Goal: Task Accomplishment & Management: Manage account settings

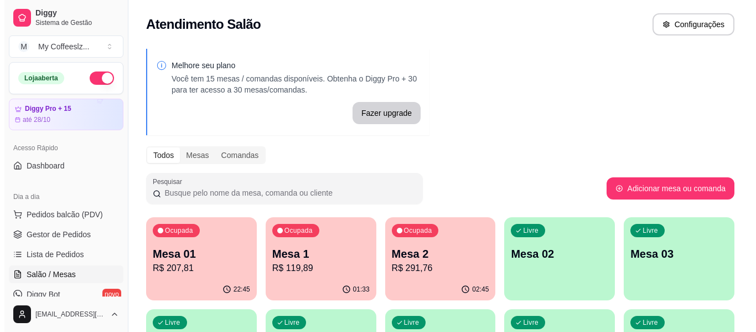
scroll to position [111, 0]
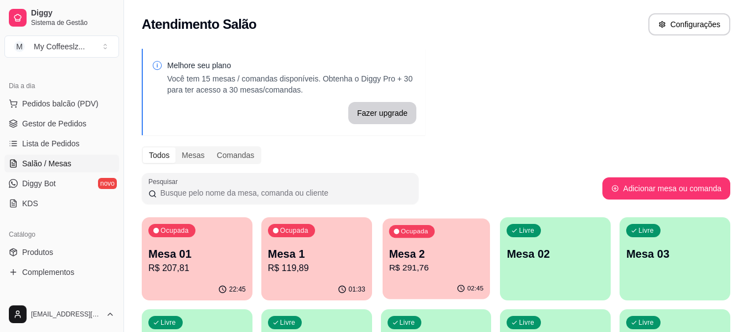
click at [421, 282] on div "02:45" at bounding box center [436, 288] width 107 height 21
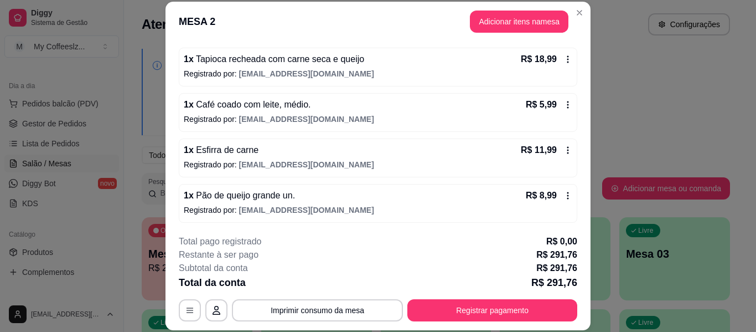
scroll to position [1053, 0]
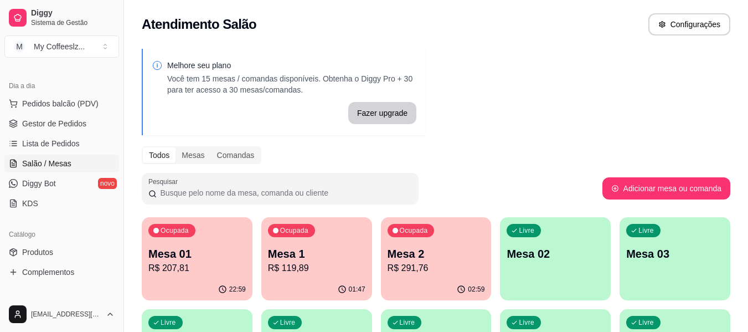
click at [169, 288] on div "22:59" at bounding box center [197, 289] width 111 height 22
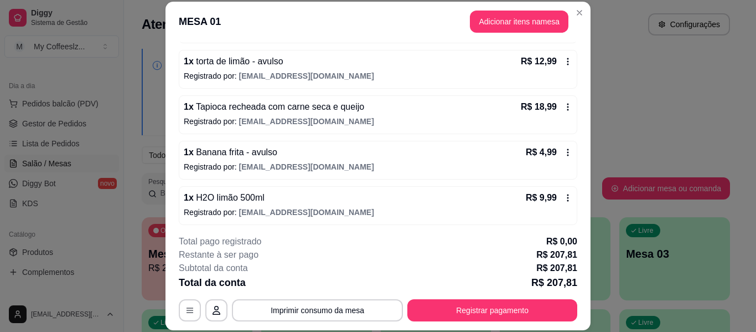
scroll to position [735, 0]
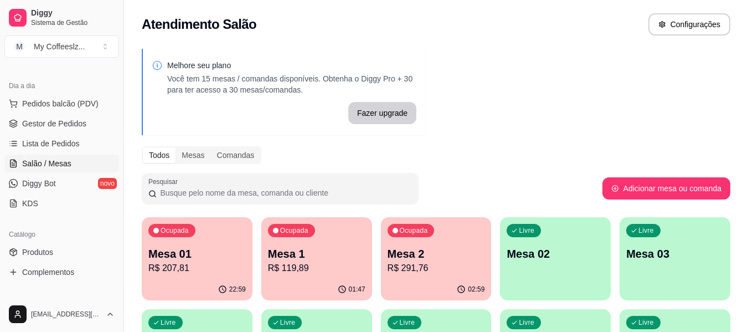
click at [530, 69] on div "Melhore seu plano Você tem 15 mesas / comandas disponíveis. Obtenha o Diggy Pro…" at bounding box center [436, 315] width 624 height 547
click at [522, 254] on p "Mesa 02" at bounding box center [555, 253] width 95 height 15
click at [555, 243] on div "Livre Mesa 02" at bounding box center [555, 252] width 111 height 70
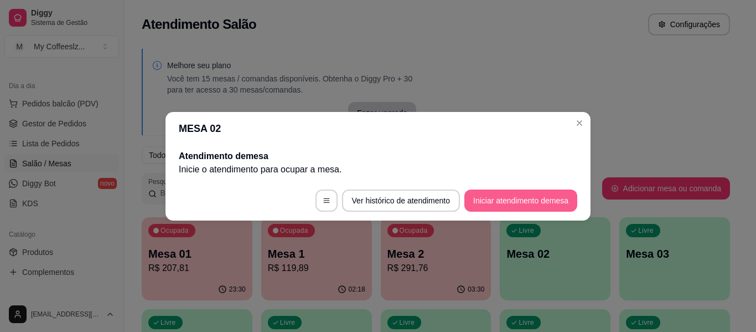
click at [500, 202] on button "Iniciar atendimento de mesa" at bounding box center [521, 200] width 113 height 22
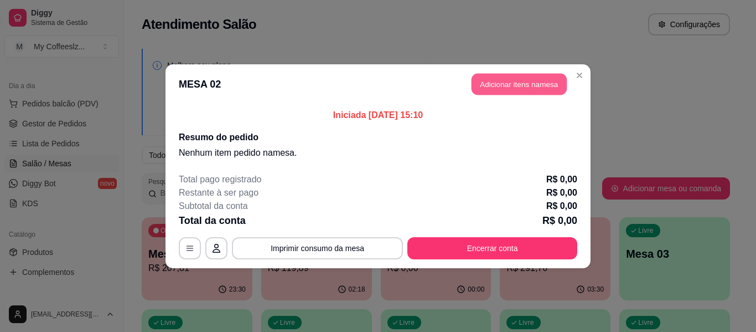
click at [543, 85] on button "Adicionar itens na mesa" at bounding box center [519, 84] width 95 height 22
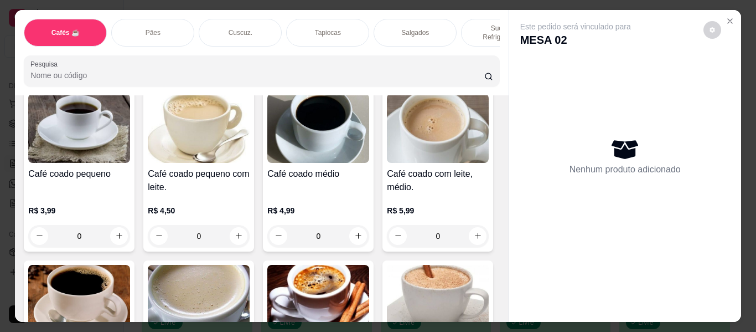
scroll to position [221, 0]
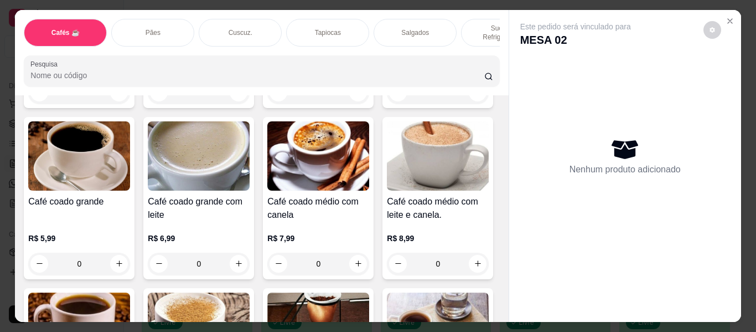
click at [480, 27] on p "Sucos e Refrigerantes" at bounding box center [503, 33] width 64 height 18
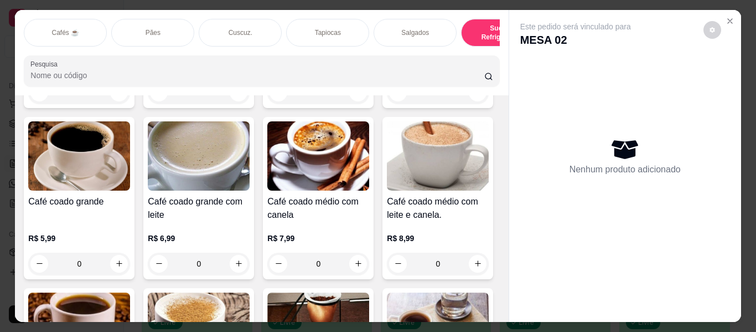
scroll to position [30, 0]
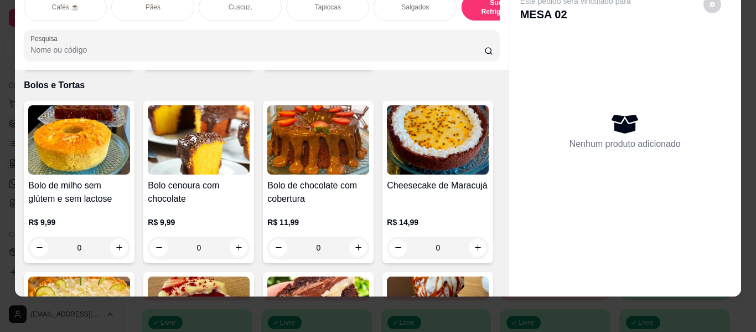
type input "1"
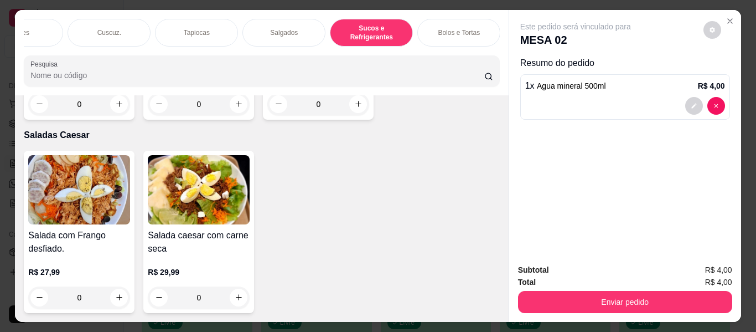
scroll to position [0, 133]
click at [468, 35] on div "Bolos e Tortas" at bounding box center [457, 33] width 83 height 28
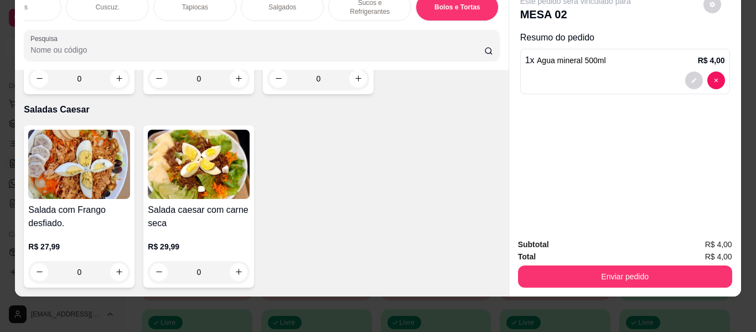
scroll to position [6664, 0]
type input "2"
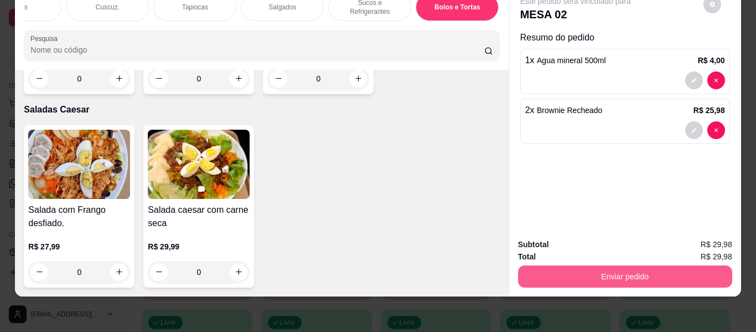
click at [641, 271] on button "Enviar pedido" at bounding box center [625, 276] width 214 height 22
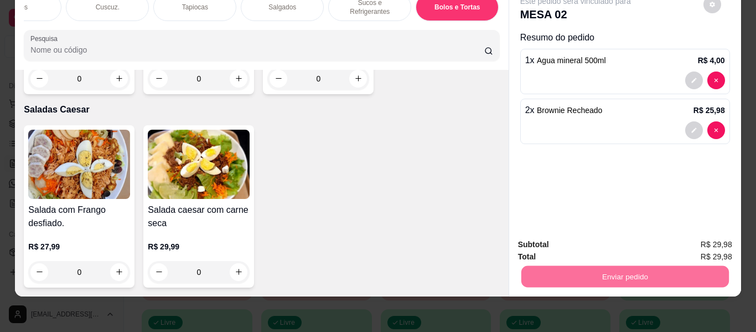
click at [685, 244] on button "Enviar pedido" at bounding box center [703, 244] width 63 height 21
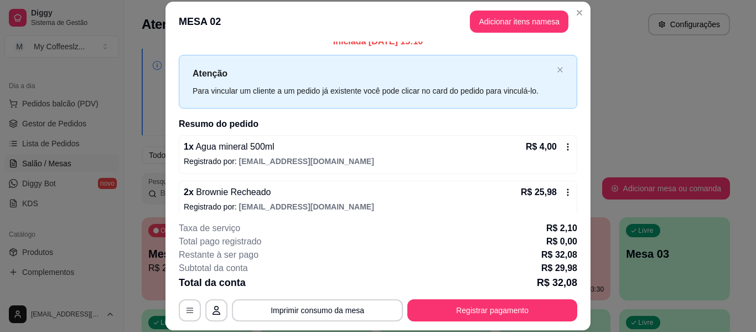
scroll to position [22, 0]
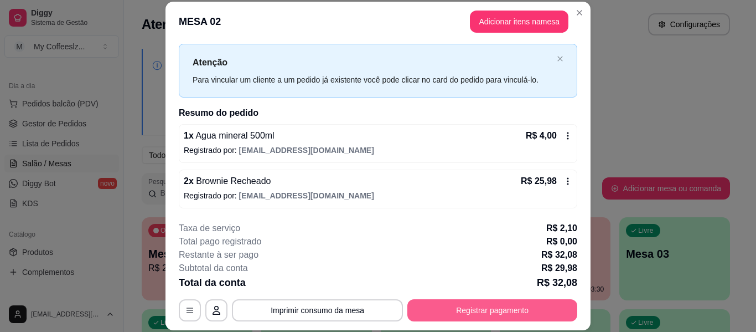
click at [448, 309] on button "Registrar pagamento" at bounding box center [492, 310] width 170 height 22
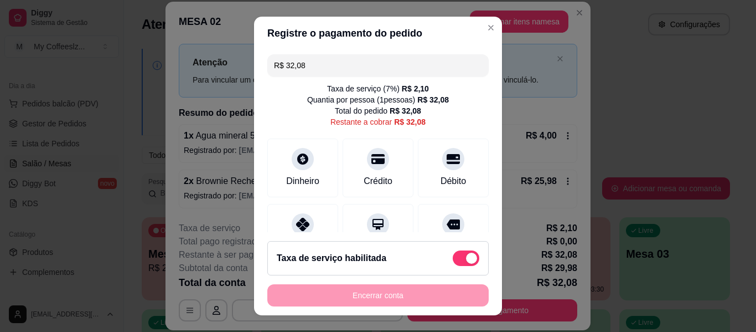
click at [453, 264] on span at bounding box center [466, 258] width 27 height 16
click at [452, 264] on input "checkbox" at bounding box center [455, 263] width 7 height 7
checkbox input "true"
type input "R$ 29,98"
checkbox input "false"
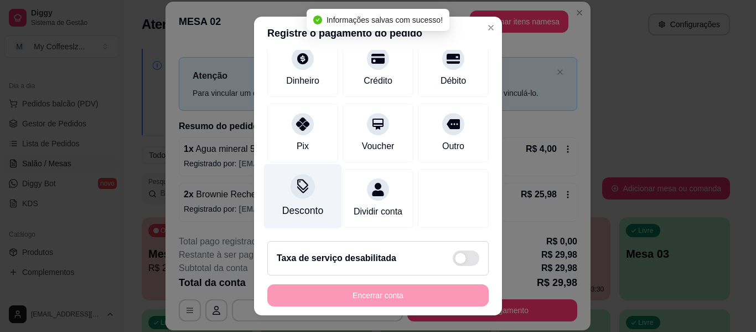
scroll to position [102, 0]
click at [281, 180] on div "Desconto" at bounding box center [303, 196] width 78 height 65
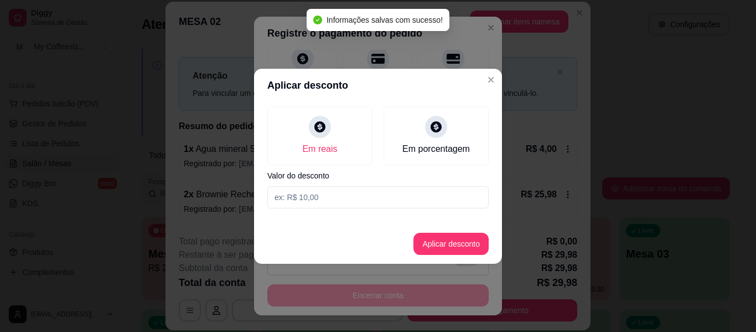
click at [315, 192] on input at bounding box center [377, 197] width 221 height 22
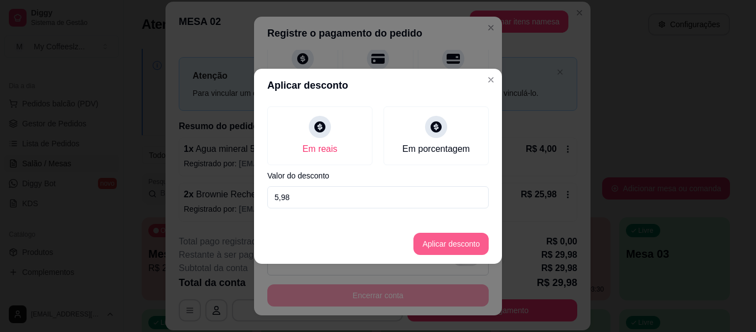
type input "5,98"
click at [455, 240] on button "Aplicar desconto" at bounding box center [451, 244] width 75 height 22
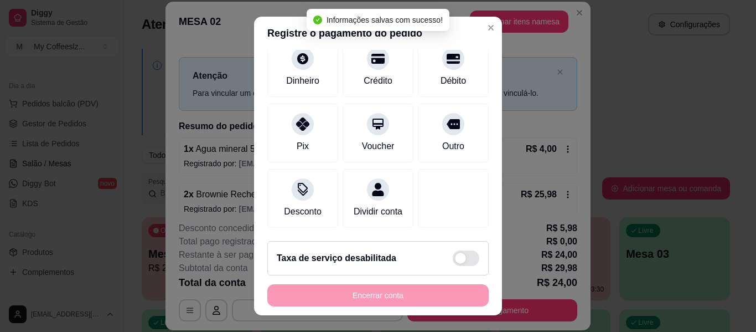
scroll to position [113, 0]
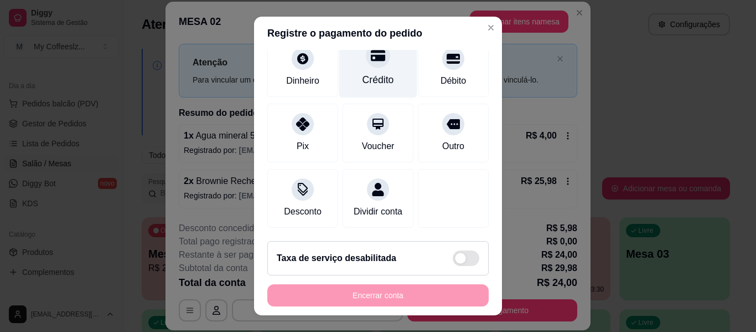
click at [363, 73] on div "Crédito" at bounding box center [379, 80] width 32 height 14
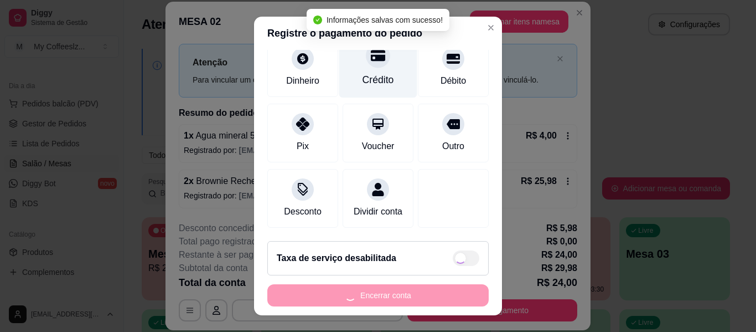
type input "R$ 0,00"
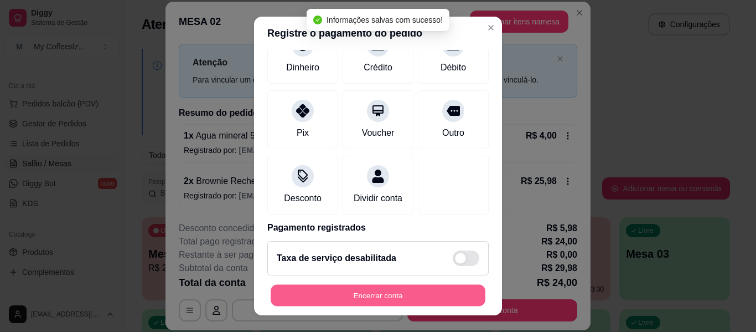
click at [377, 293] on button "Encerrar conta" at bounding box center [378, 296] width 215 height 22
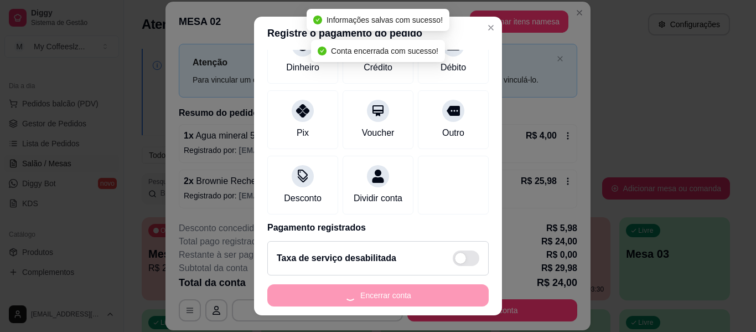
scroll to position [0, 0]
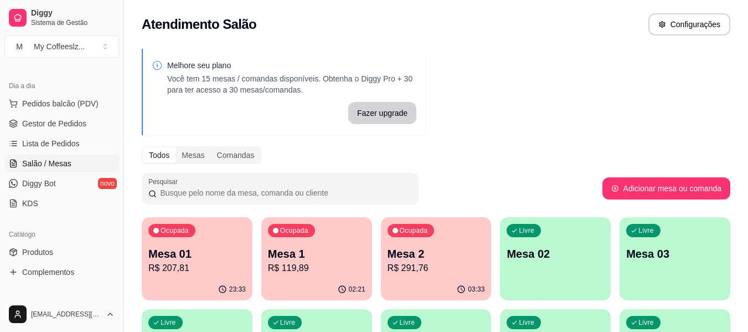
click at [471, 103] on div "Melhore seu plano Você tem 15 mesas / comandas disponíveis. Obtenha o Diggy Pro…" at bounding box center [436, 315] width 624 height 547
click at [564, 268] on div "Livre Mesa 02" at bounding box center [555, 252] width 111 height 70
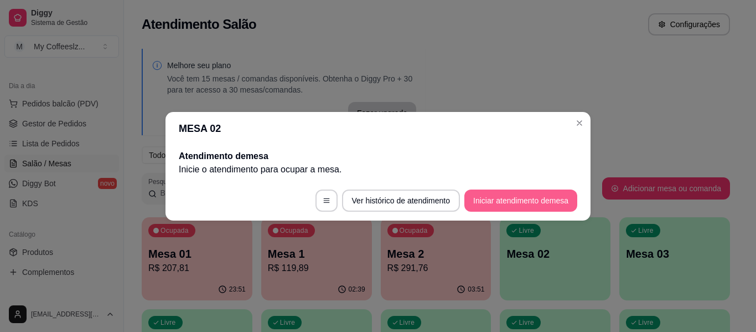
click at [520, 197] on button "Iniciar atendimento de mesa" at bounding box center [521, 200] width 113 height 22
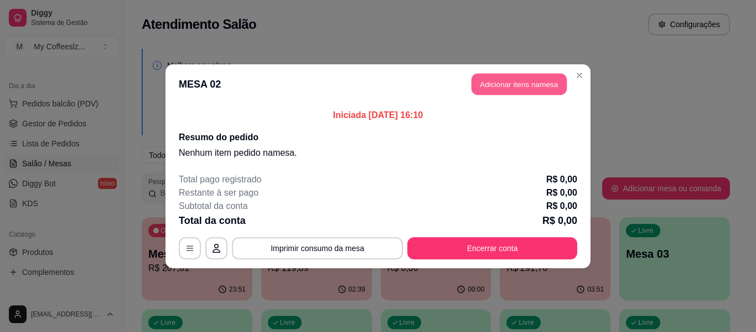
click at [519, 90] on button "Adicionar itens na mesa" at bounding box center [519, 84] width 95 height 22
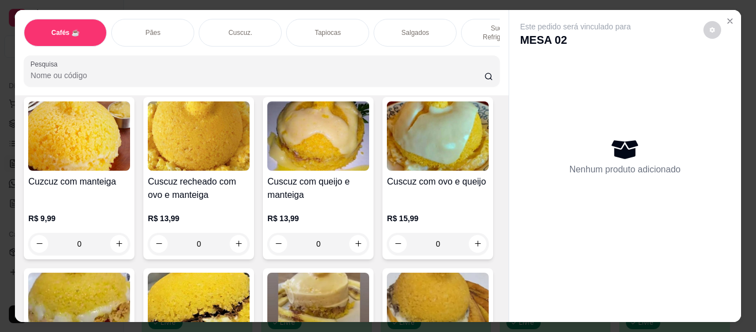
scroll to position [2215, 0]
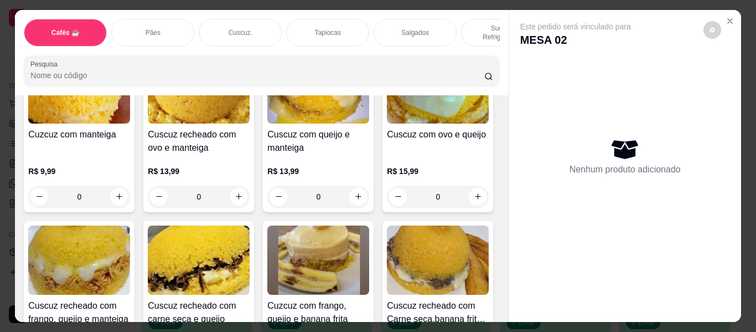
click at [476, 24] on p "Sucos e Refrigerantes" at bounding box center [503, 33] width 64 height 18
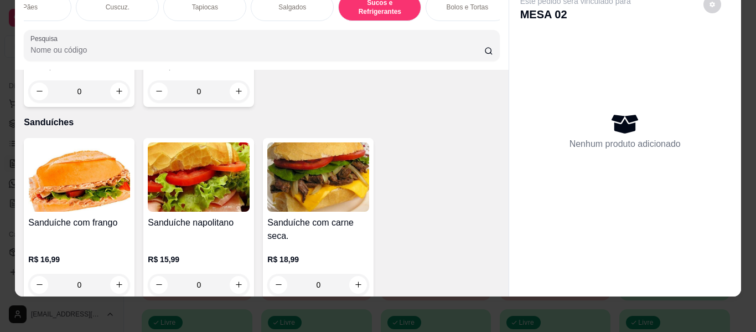
scroll to position [0, 133]
click at [445, 8] on div "Bolos e Tortas" at bounding box center [457, 7] width 83 height 28
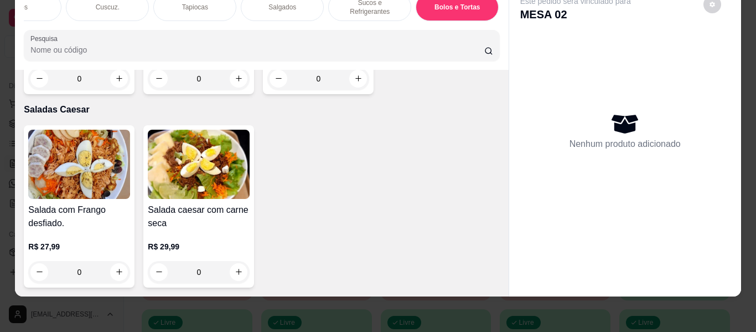
scroll to position [6663, 0]
type input "1"
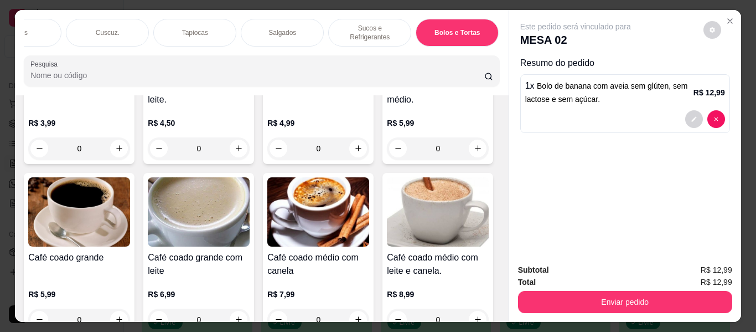
scroll to position [166, 0]
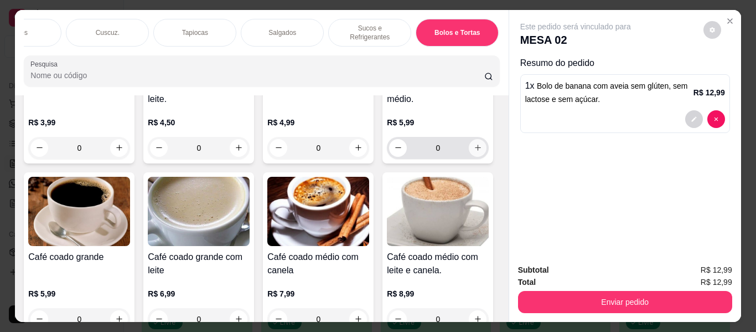
click at [469, 157] on button "increase-product-quantity" at bounding box center [478, 148] width 18 height 18
type input "1"
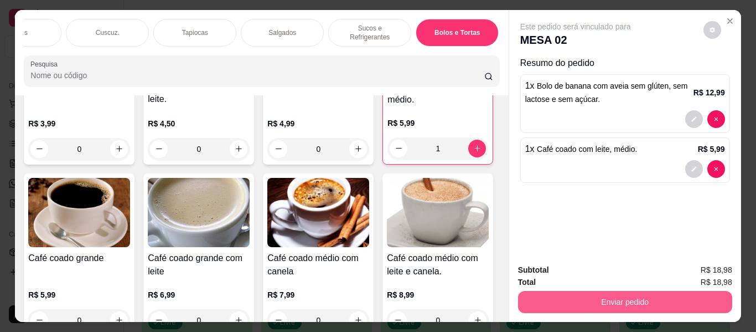
click at [679, 302] on button "Enviar pedido" at bounding box center [625, 302] width 214 height 22
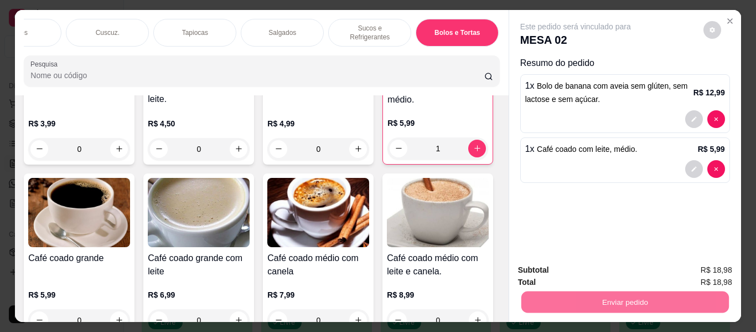
click at [708, 268] on button "Enviar pedido" at bounding box center [703, 270] width 63 height 21
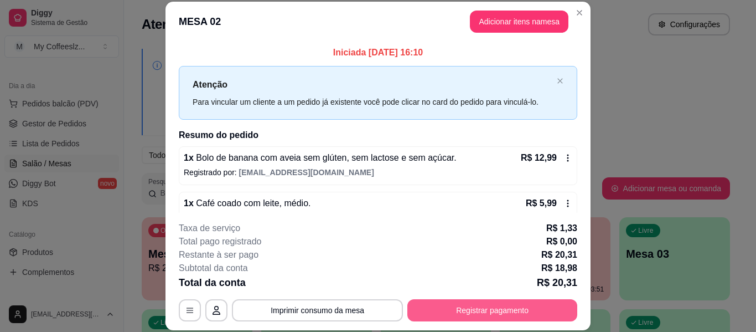
click at [488, 314] on button "Registrar pagamento" at bounding box center [492, 310] width 170 height 22
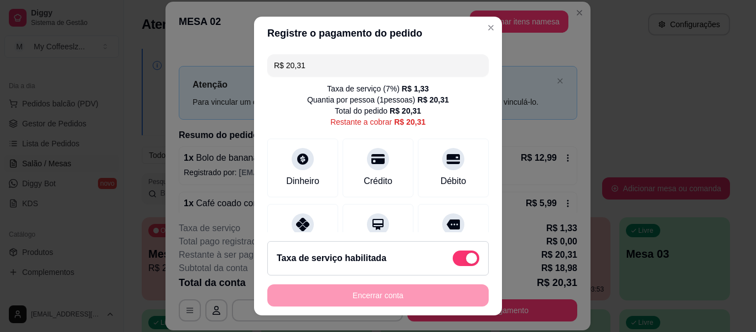
click at [453, 261] on span at bounding box center [466, 258] width 27 height 16
click at [453, 261] on input "checkbox" at bounding box center [455, 263] width 7 height 7
checkbox input "true"
type input "R$ 18,98"
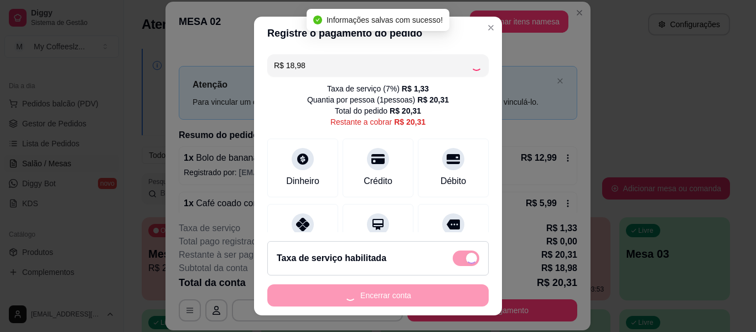
checkbox input "false"
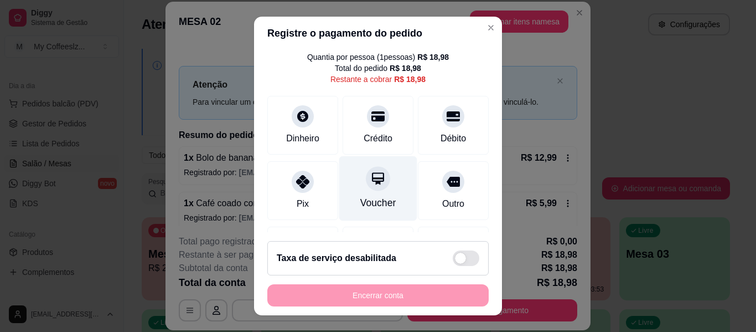
scroll to position [55, 0]
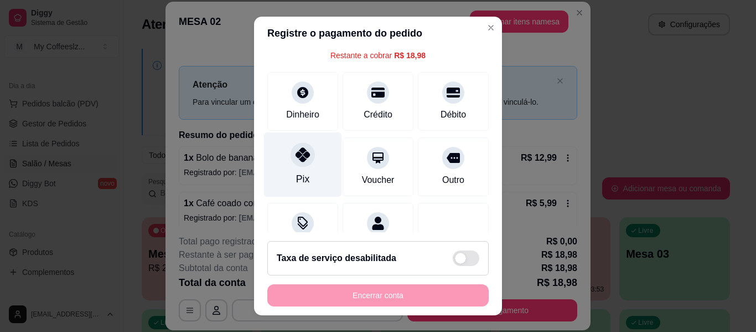
click at [303, 163] on div at bounding box center [303, 154] width 24 height 24
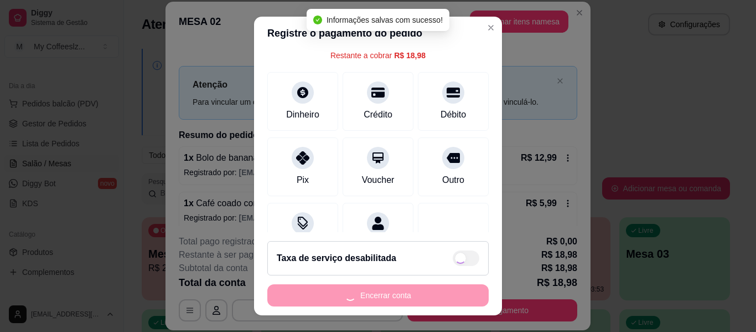
type input "R$ 0,00"
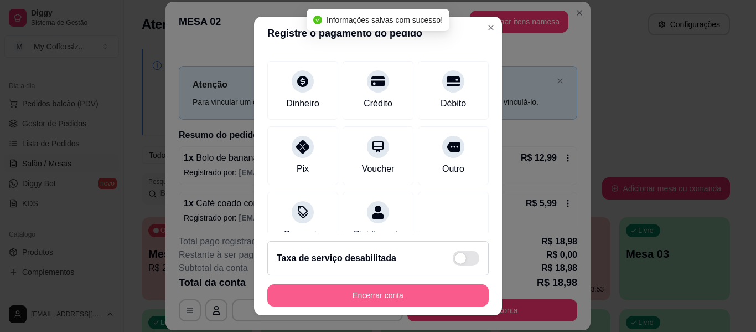
click at [404, 286] on button "Encerrar conta" at bounding box center [377, 295] width 221 height 22
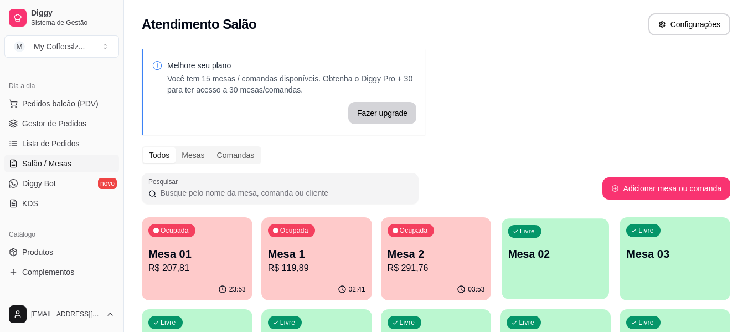
click at [556, 257] on p "Mesa 02" at bounding box center [555, 253] width 95 height 15
click at [553, 245] on div "Livre Mesa 02" at bounding box center [555, 252] width 111 height 70
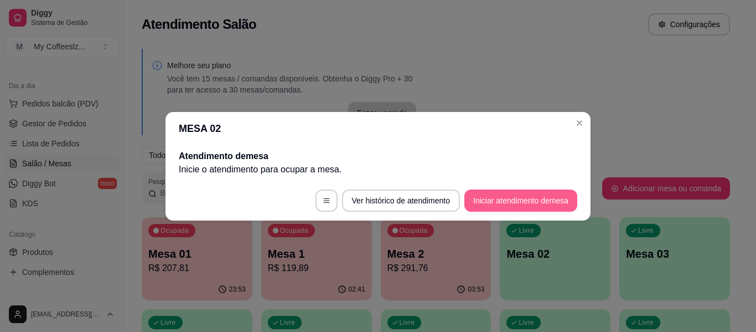
click at [476, 204] on button "Iniciar atendimento de mesa" at bounding box center [521, 200] width 113 height 22
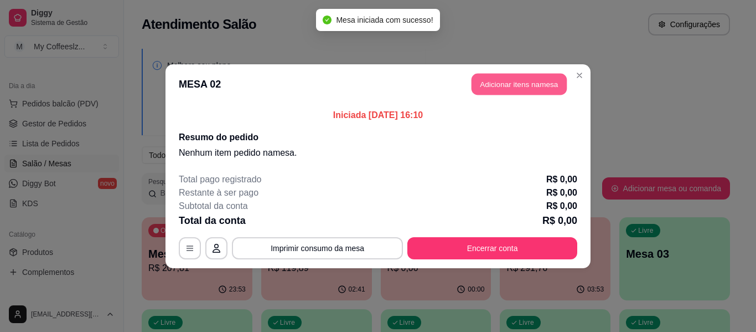
click at [496, 81] on button "Adicionar itens na mesa" at bounding box center [519, 84] width 95 height 22
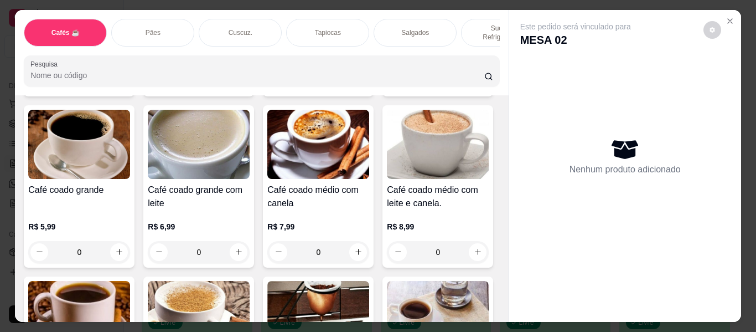
scroll to position [277, 0]
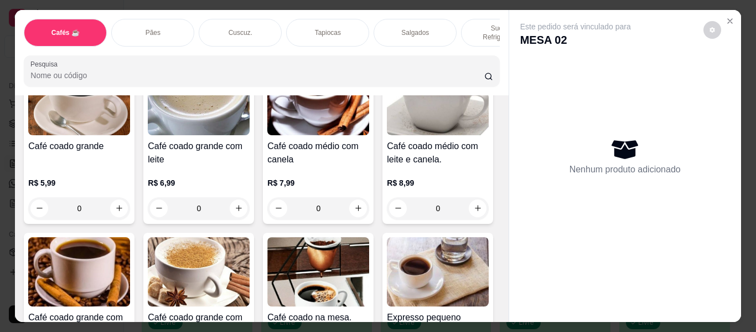
click at [498, 10] on div "Cafés ☕ Pães Cuscuz. Tapiocas Salgados Sucos e Refrigerantes Bolos e Tortas San…" at bounding box center [261, 52] width 493 height 85
click at [476, 24] on p "Sucos e Refrigerantes" at bounding box center [503, 33] width 64 height 18
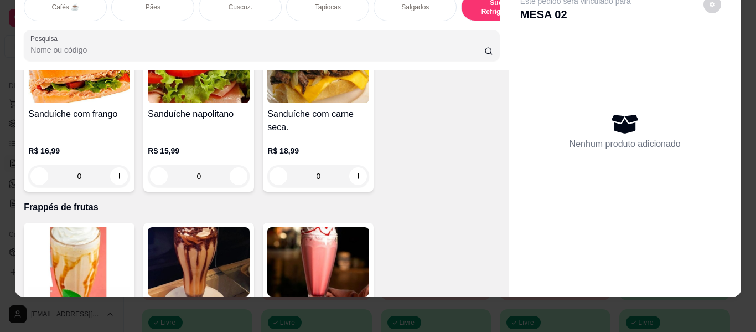
scroll to position [5491, 0]
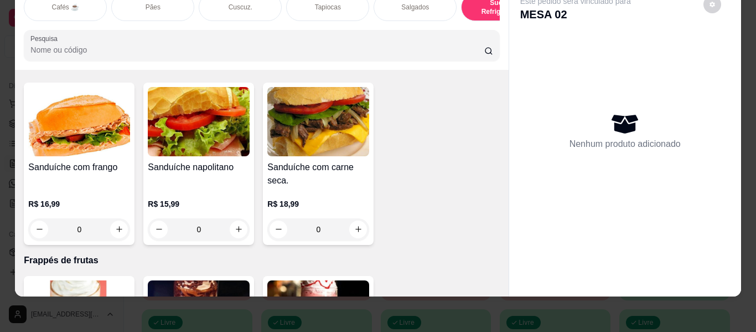
type input "1"
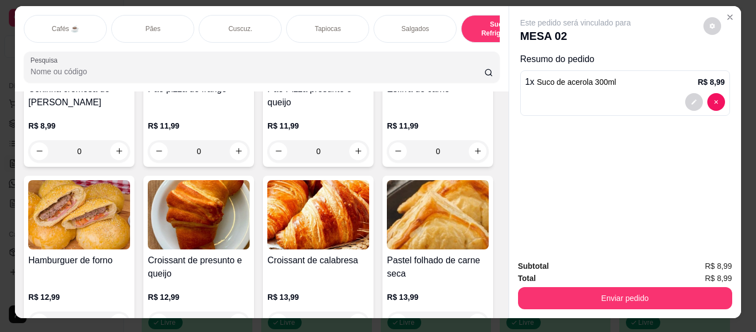
scroll to position [0, 0]
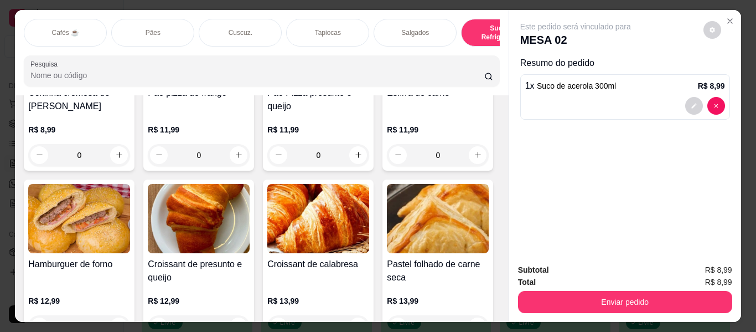
click at [319, 33] on p "Tapiocas" at bounding box center [328, 32] width 26 height 9
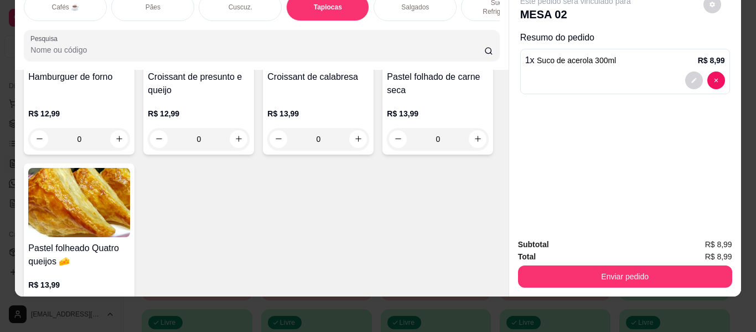
scroll to position [3686, 0]
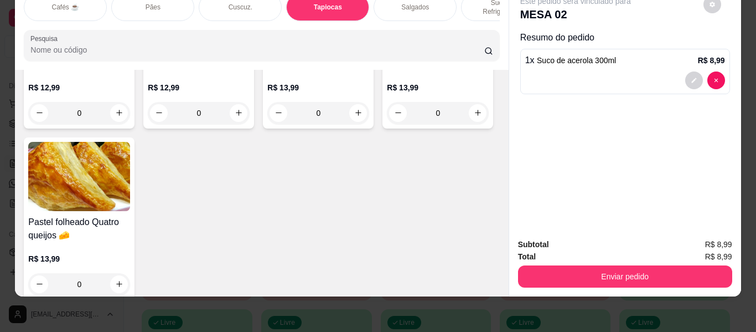
type input "1"
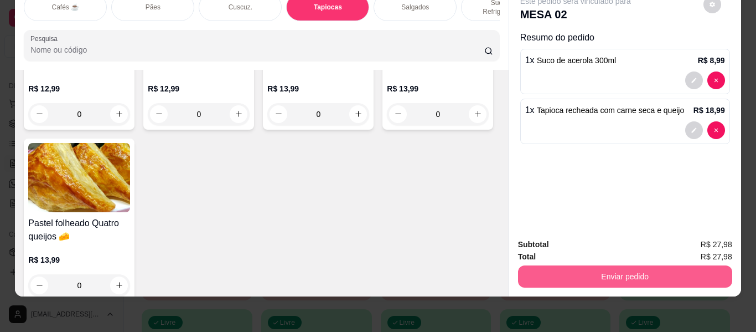
click at [585, 275] on button "Enviar pedido" at bounding box center [625, 276] width 214 height 22
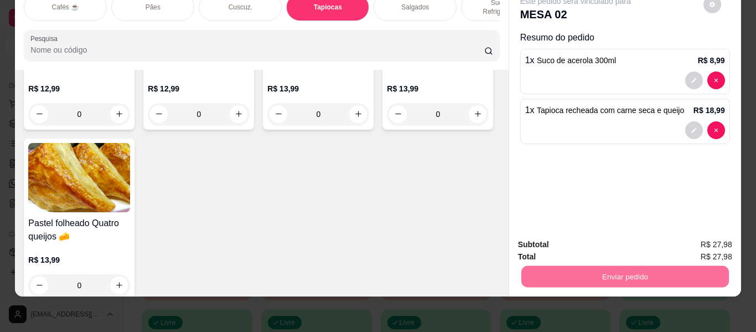
click at [693, 238] on button "Enviar pedido" at bounding box center [703, 244] width 63 height 21
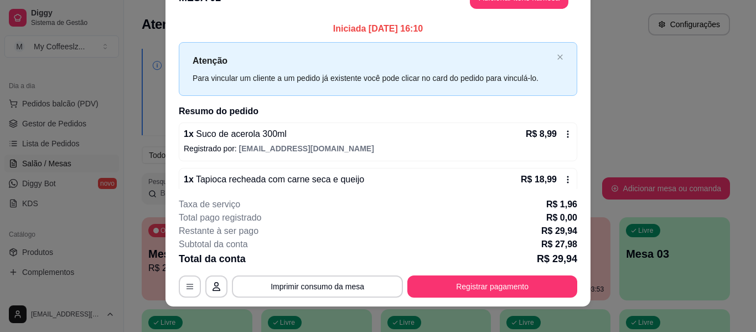
scroll to position [34, 0]
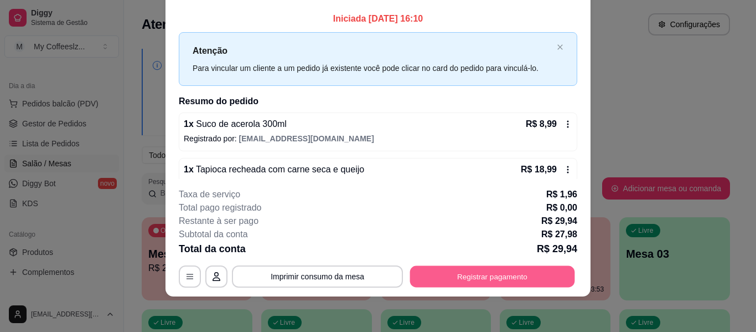
click at [451, 273] on button "Registrar pagamento" at bounding box center [492, 277] width 165 height 22
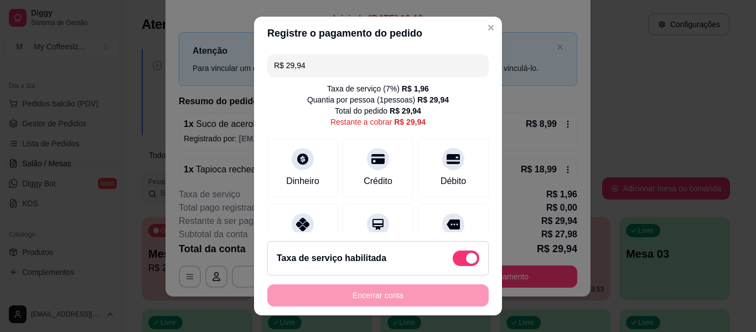
click at [453, 254] on span at bounding box center [466, 258] width 27 height 16
click at [452, 260] on input "checkbox" at bounding box center [455, 263] width 7 height 7
checkbox input "true"
type input "R$ 27,98"
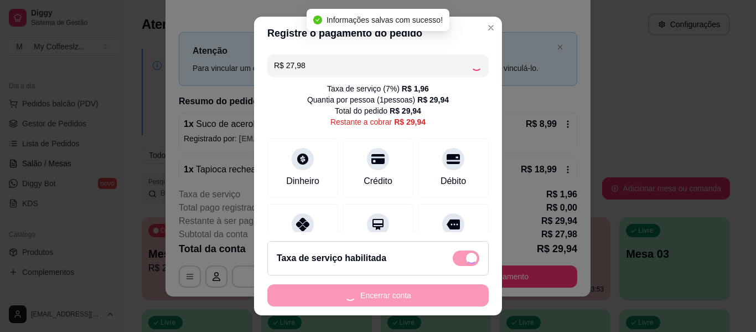
checkbox input "false"
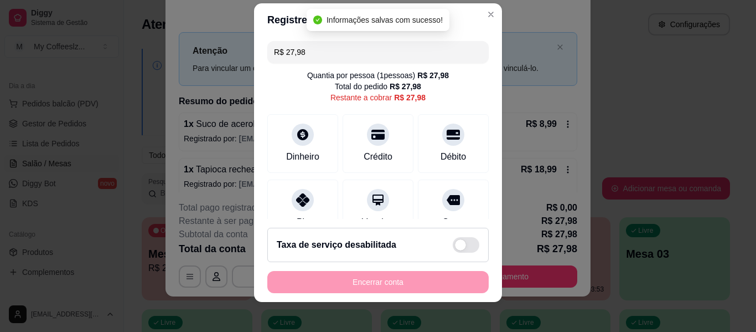
scroll to position [19, 0]
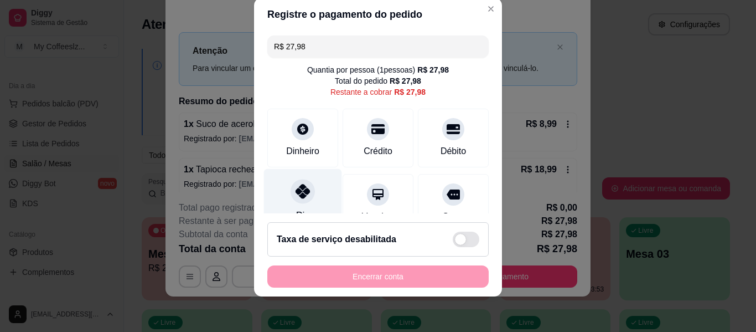
click at [277, 192] on div "Pix" at bounding box center [303, 201] width 78 height 65
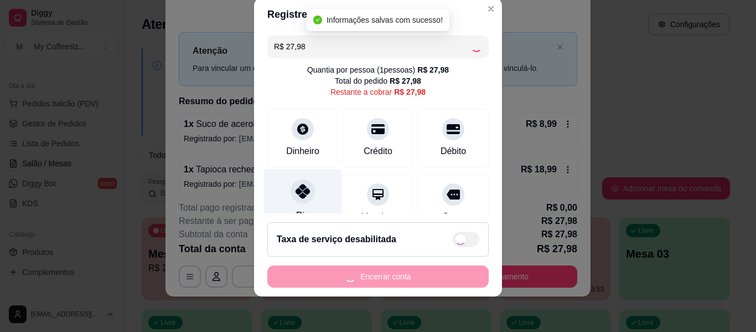
type input "R$ 0,00"
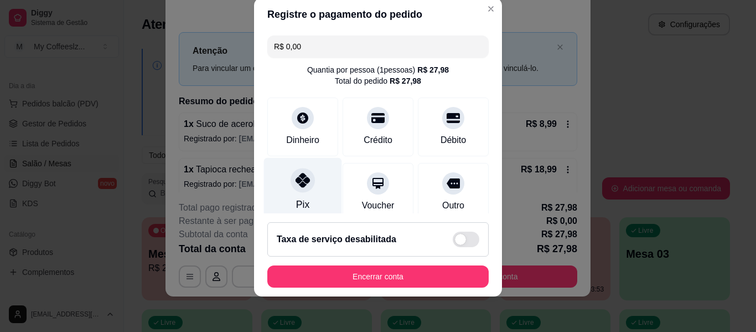
click at [311, 189] on div "Pix" at bounding box center [303, 190] width 78 height 65
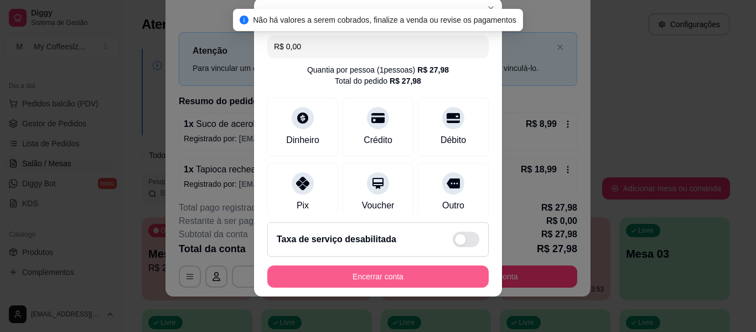
click at [320, 275] on button "Encerrar conta" at bounding box center [377, 276] width 221 height 22
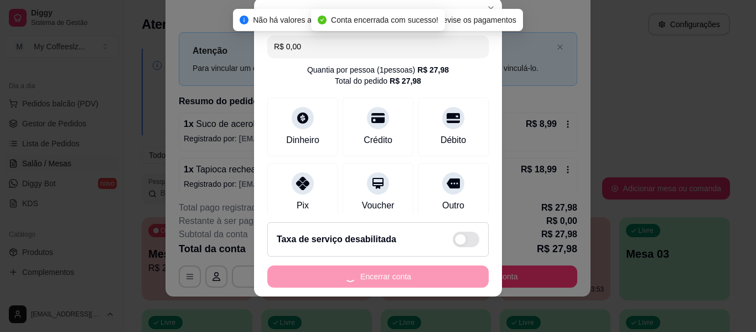
scroll to position [0, 0]
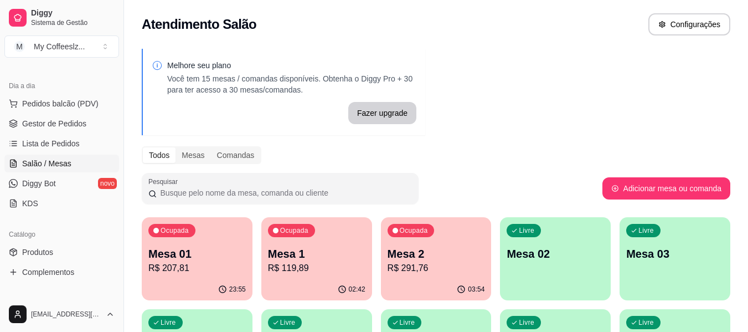
click at [539, 262] on div "Livre Mesa 02" at bounding box center [555, 252] width 111 height 70
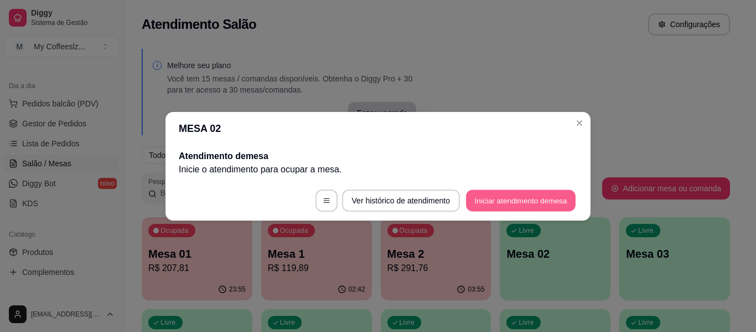
click at [539, 197] on button "Iniciar atendimento de mesa" at bounding box center [521, 200] width 110 height 22
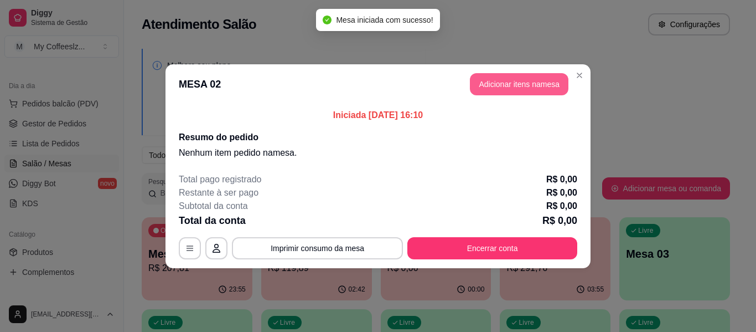
click at [497, 90] on button "Adicionar itens na mesa" at bounding box center [519, 84] width 99 height 22
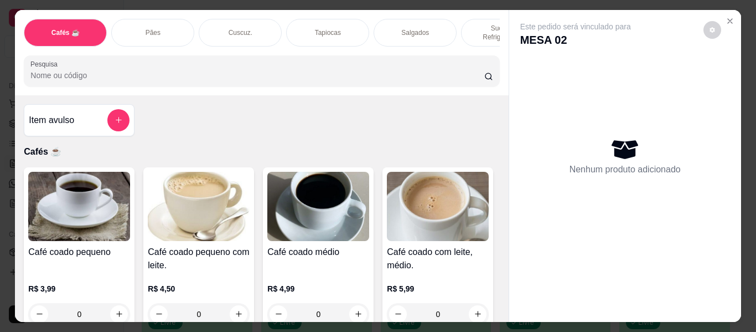
scroll to position [55, 0]
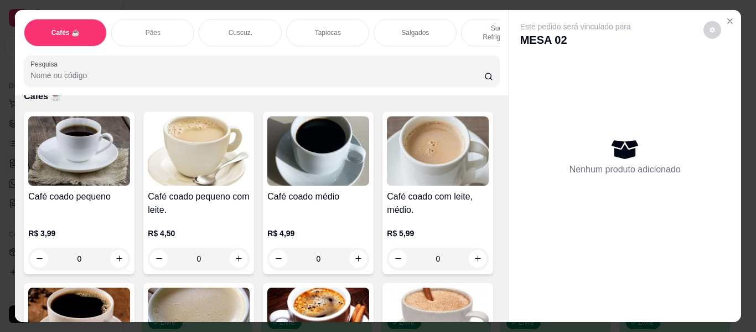
click at [246, 19] on div "Cuscuz." at bounding box center [240, 33] width 83 height 28
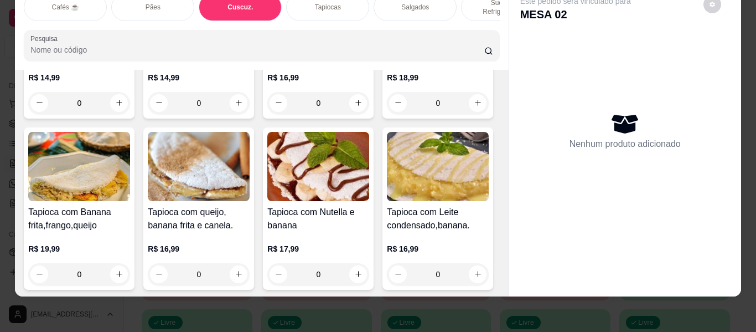
scroll to position [2984, 0]
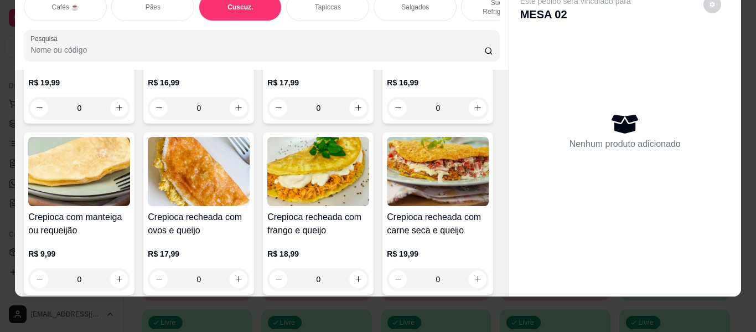
type input "1"
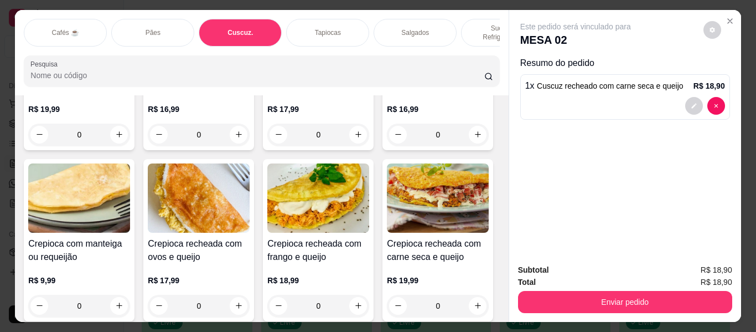
scroll to position [2763, 0]
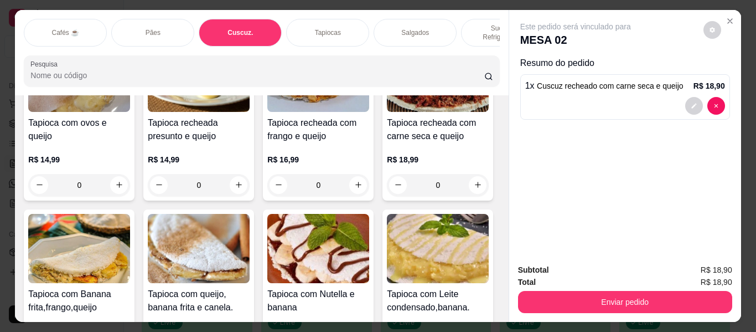
click at [494, 24] on p "Sucos e Refrigerantes" at bounding box center [503, 33] width 64 height 18
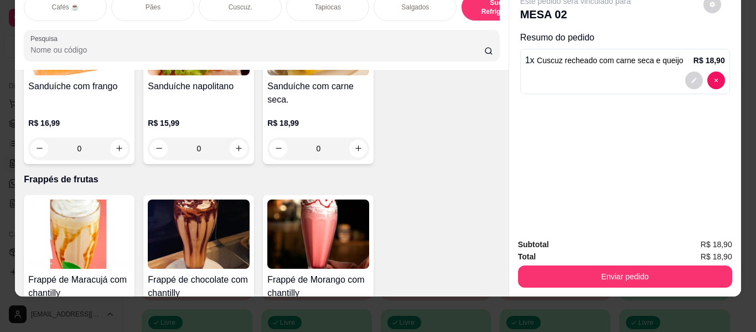
scroll to position [5603, 0]
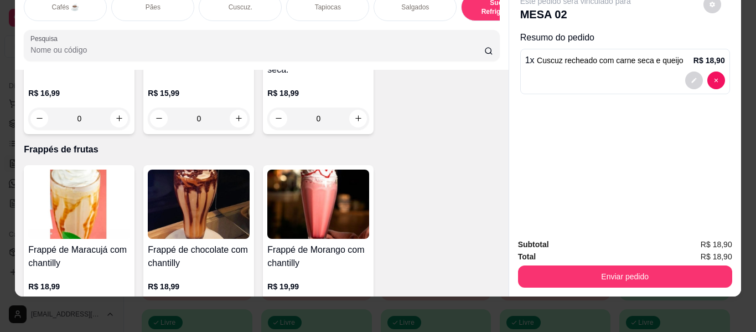
type input "1"
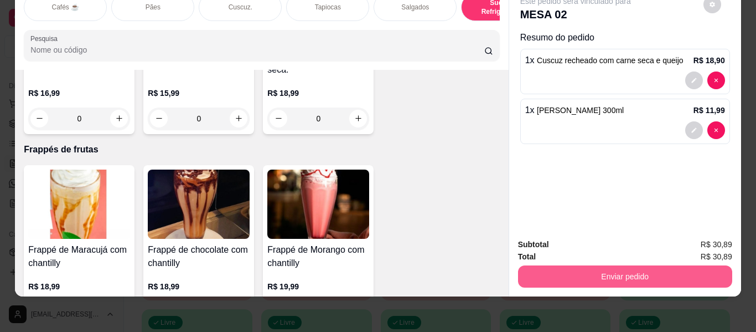
click at [661, 266] on button "Enviar pedido" at bounding box center [625, 276] width 214 height 22
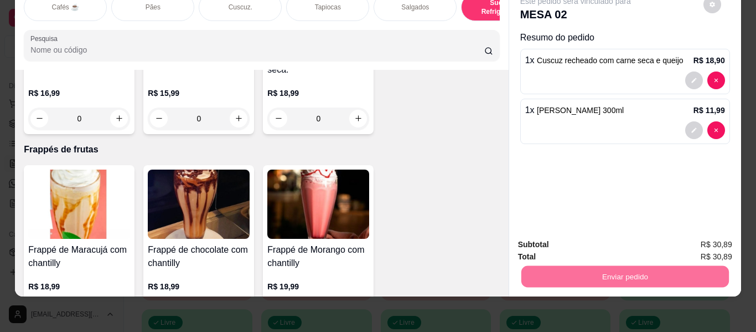
click at [699, 239] on button "Enviar pedido" at bounding box center [703, 240] width 61 height 20
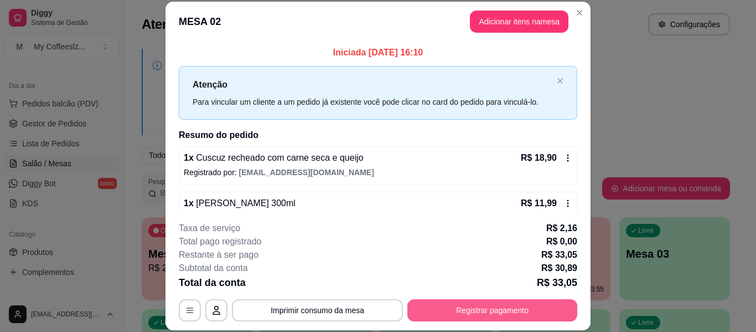
click at [480, 303] on button "Registrar pagamento" at bounding box center [492, 310] width 170 height 22
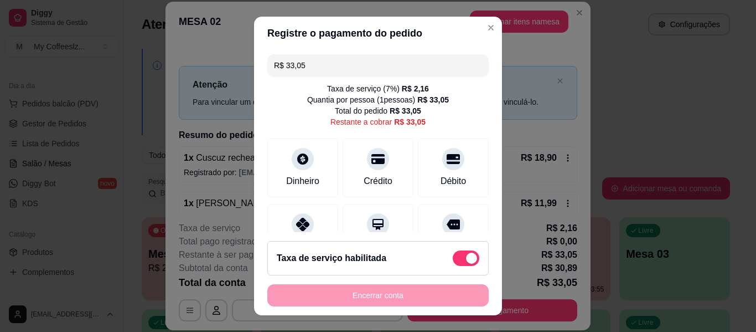
click at [453, 258] on span at bounding box center [466, 258] width 27 height 16
click at [452, 260] on input "checkbox" at bounding box center [455, 263] width 7 height 7
checkbox input "true"
type input "R$ 30,89"
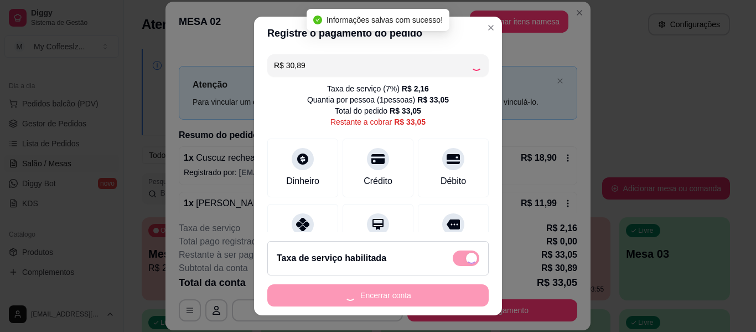
checkbox input "false"
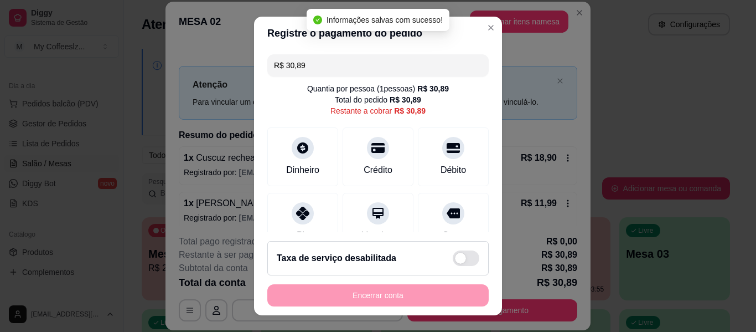
scroll to position [19, 0]
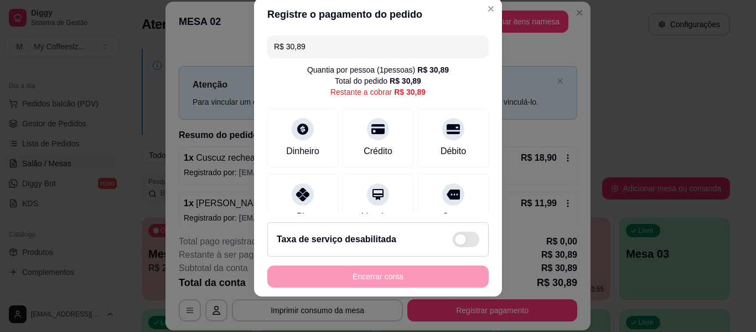
click at [431, 169] on div "R$ 30,89 Quantia por pessoa ( 1 pessoas) R$ 30,89 Total do pedido R$ 30,89 Rest…" at bounding box center [378, 122] width 248 height 182
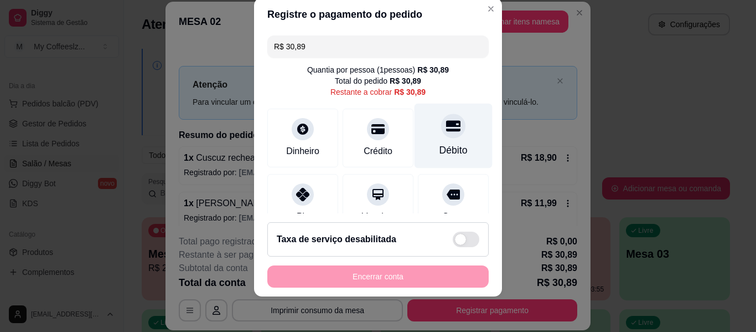
click at [442, 147] on div "Débito" at bounding box center [454, 150] width 28 height 14
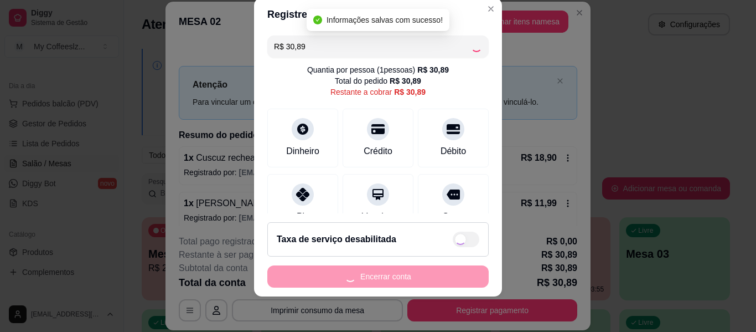
type input "R$ 0,00"
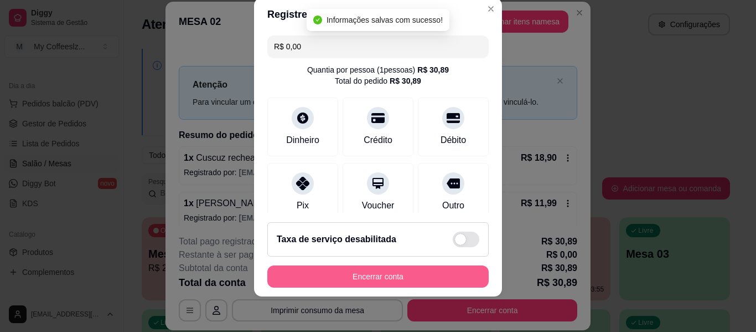
click at [437, 270] on button "Encerrar conta" at bounding box center [377, 276] width 221 height 22
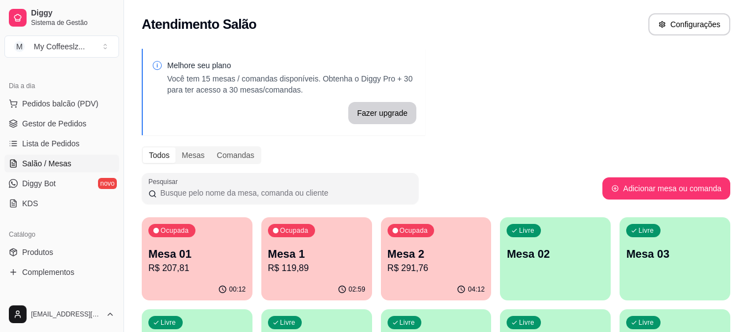
click at [568, 143] on div "Melhore seu plano Você tem 15 mesas / comandas disponíveis. Obtenha o Diggy Pro…" at bounding box center [436, 315] width 624 height 547
click at [531, 269] on div "Livre Mesa 02" at bounding box center [555, 252] width 107 height 68
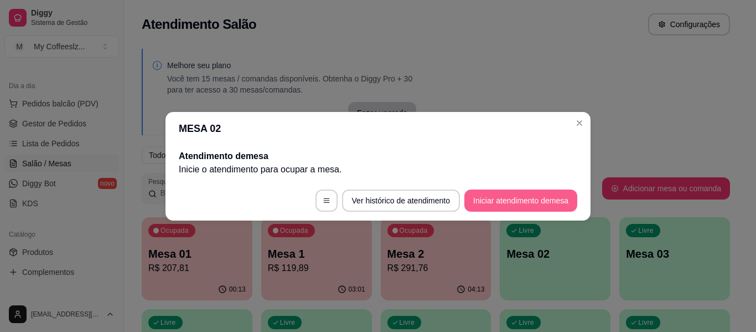
click at [529, 197] on button "Iniciar atendimento de mesa" at bounding box center [521, 200] width 113 height 22
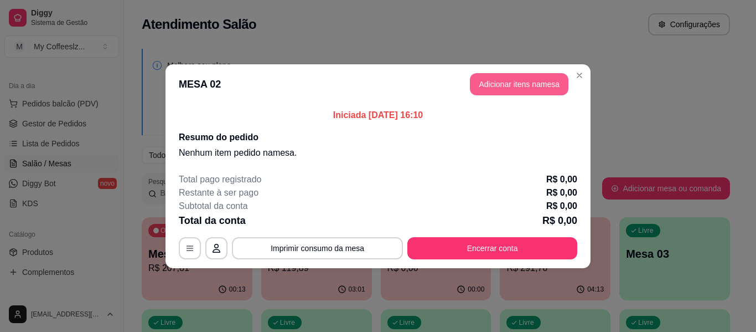
click at [525, 84] on button "Adicionar itens na mesa" at bounding box center [519, 84] width 99 height 22
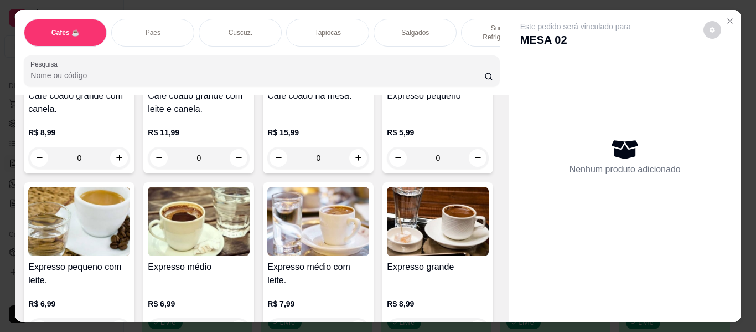
scroll to position [221, 0]
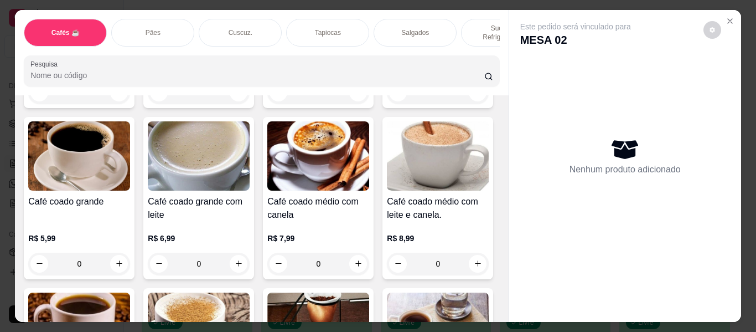
click at [473, 24] on p "Sucos e Refrigerantes" at bounding box center [503, 33] width 64 height 18
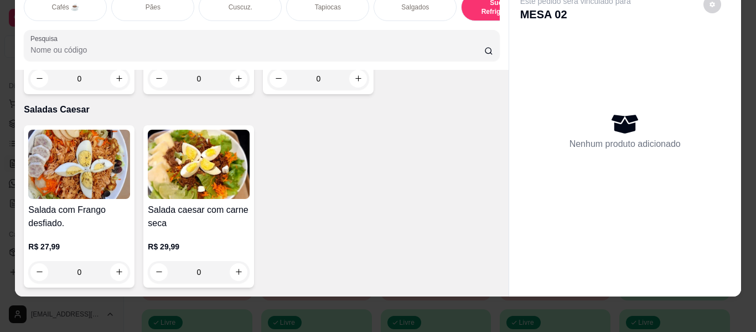
scroll to position [6709, 0]
type input "1"
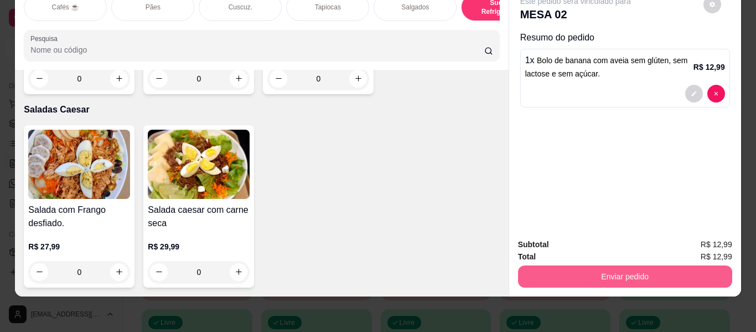
click at [669, 262] on div "Enviar pedido" at bounding box center [625, 274] width 214 height 25
click at [679, 273] on button "Enviar pedido" at bounding box center [625, 276] width 214 height 22
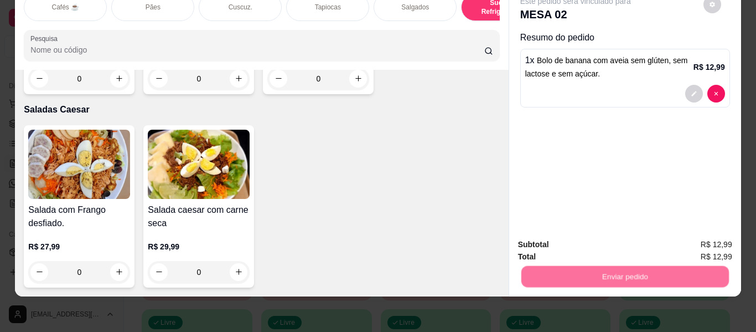
click at [711, 242] on button "Enviar pedido" at bounding box center [703, 240] width 61 height 20
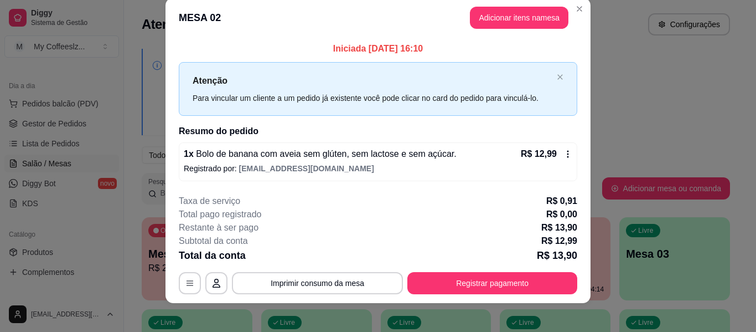
scroll to position [22, 0]
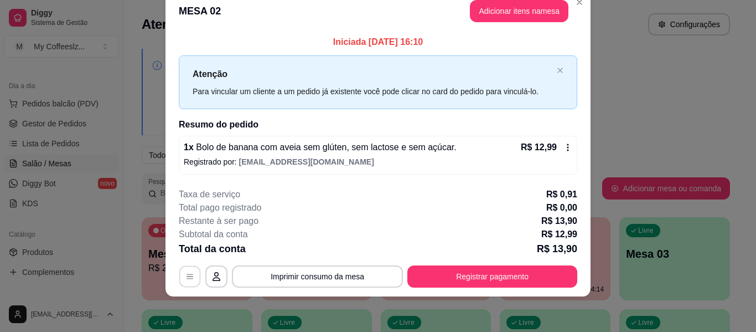
click at [190, 269] on button "button" at bounding box center [190, 277] width 22 height 22
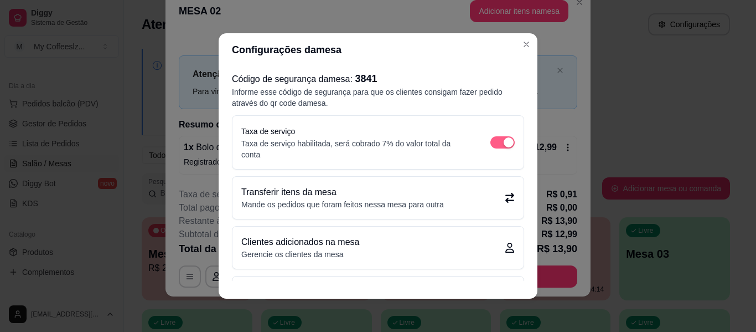
click at [502, 143] on span "button" at bounding box center [503, 142] width 24 height 12
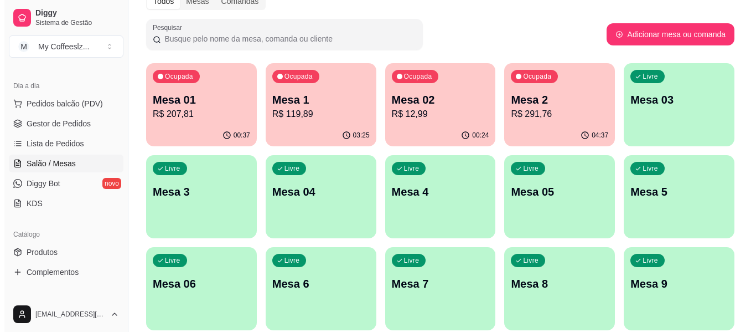
scroll to position [166, 0]
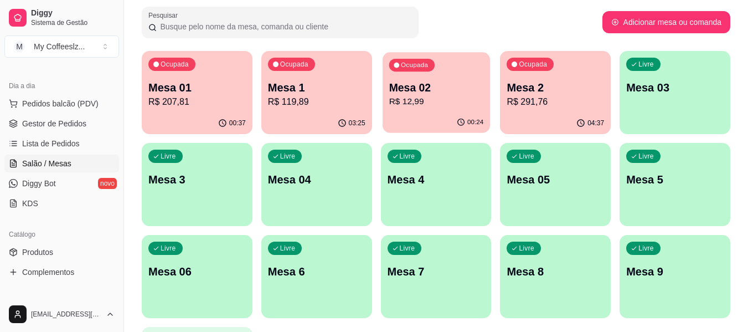
click at [395, 101] on p "R$ 12,99" at bounding box center [436, 101] width 95 height 13
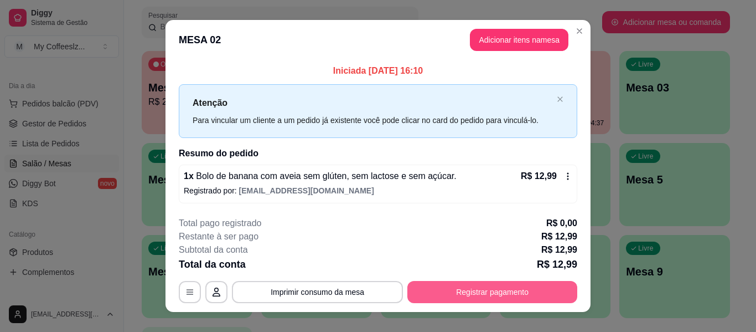
click at [468, 291] on button "Registrar pagamento" at bounding box center [492, 292] width 170 height 22
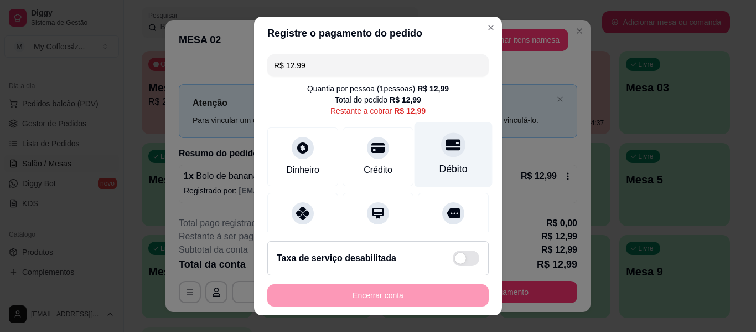
click at [442, 160] on div "Débito" at bounding box center [454, 154] width 78 height 65
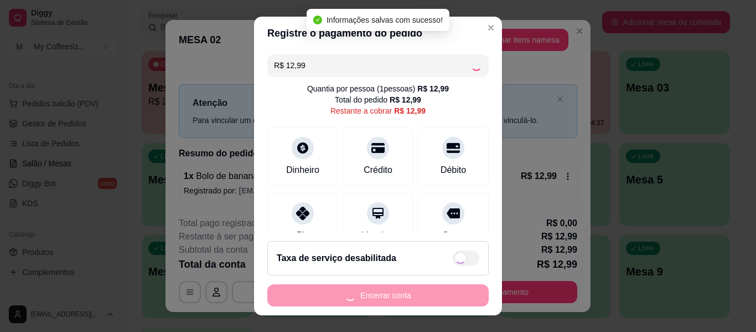
type input "R$ 0,00"
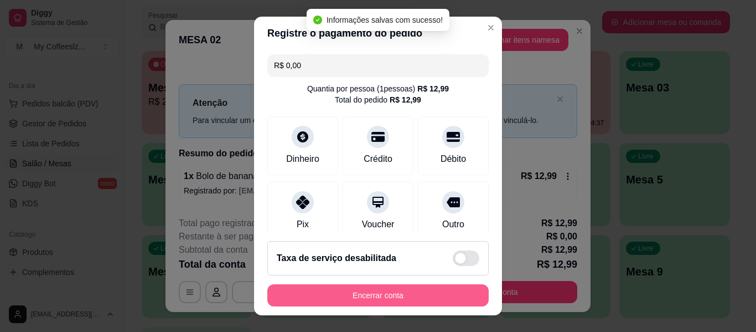
click at [370, 298] on button "Encerrar conta" at bounding box center [377, 295] width 221 height 22
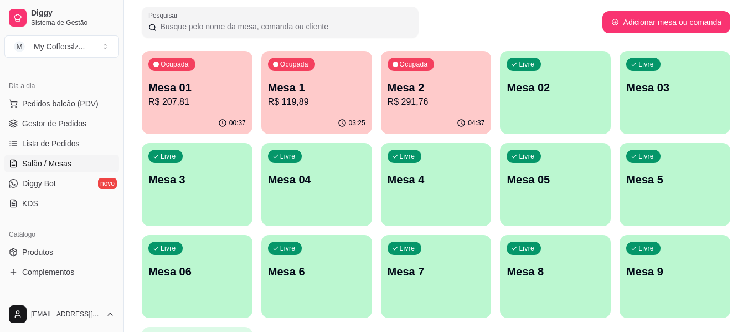
click at [636, 60] on div "Livre" at bounding box center [643, 64] width 34 height 13
click at [551, 86] on p "Mesa 02" at bounding box center [555, 88] width 97 height 16
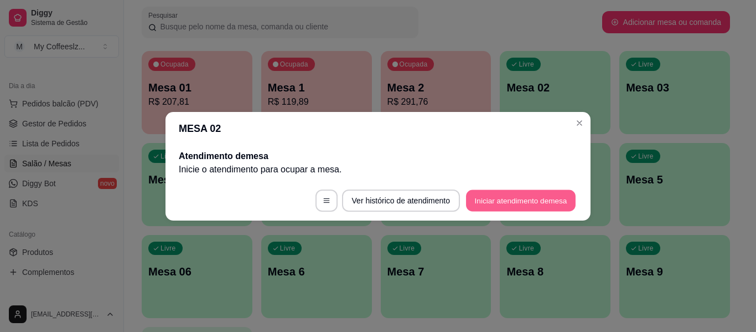
click at [550, 202] on button "Iniciar atendimento de mesa" at bounding box center [521, 200] width 110 height 22
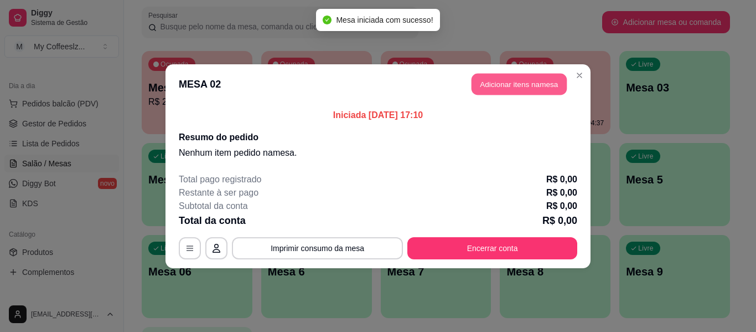
click at [519, 78] on button "Adicionar itens na mesa" at bounding box center [519, 84] width 95 height 22
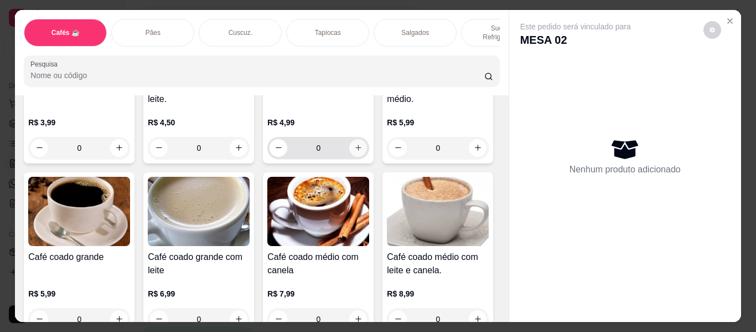
click at [356, 143] on icon "increase-product-quantity" at bounding box center [358, 147] width 8 height 8
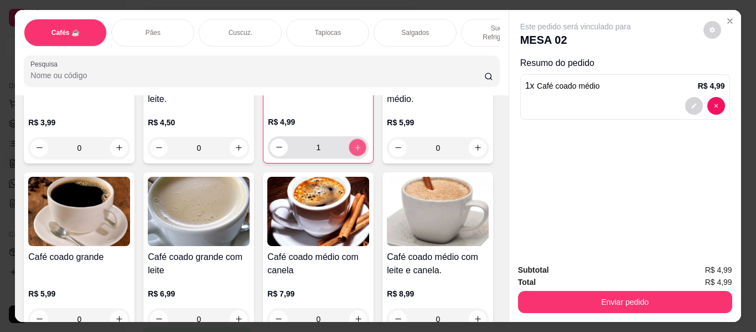
click at [356, 143] on icon "increase-product-quantity" at bounding box center [358, 147] width 8 height 8
type input "2"
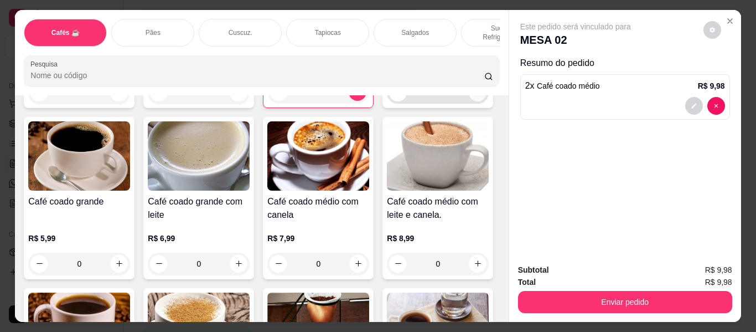
click at [474, 96] on icon "increase-product-quantity" at bounding box center [478, 92] width 8 height 8
type input "1"
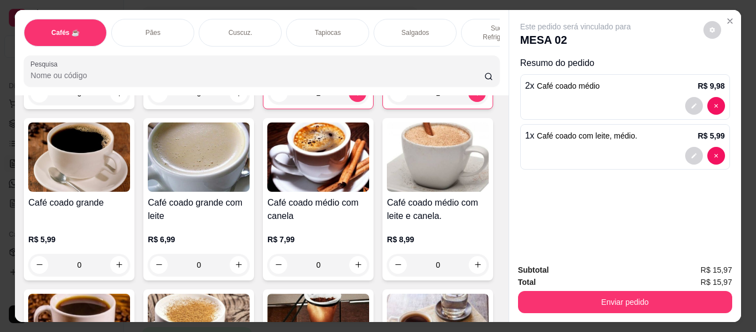
click at [387, 19] on div "Salgados" at bounding box center [415, 33] width 83 height 28
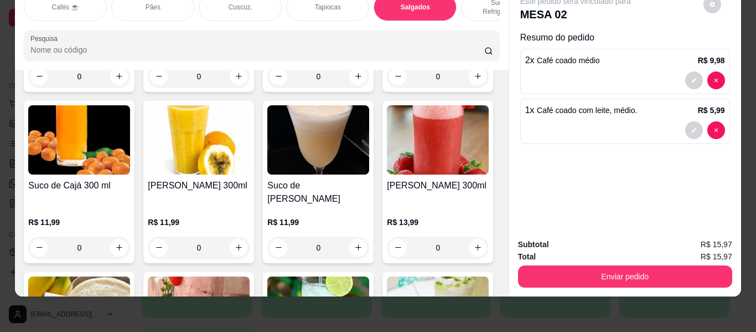
type input "1"
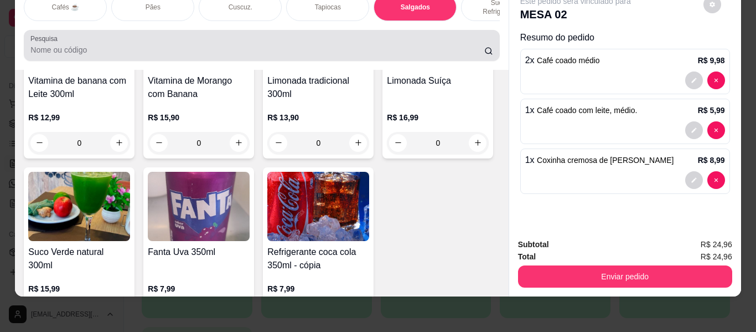
scroll to position [0, 0]
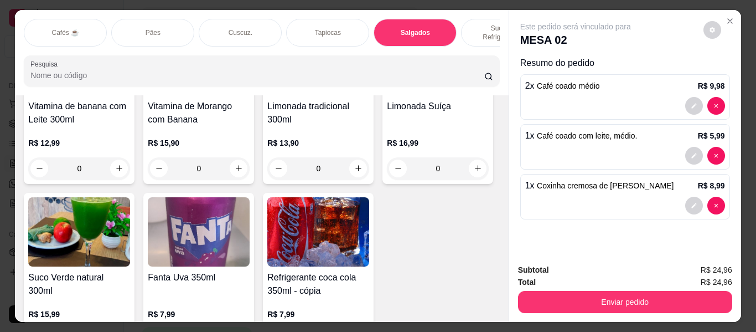
click at [154, 19] on div "Pães" at bounding box center [152, 33] width 83 height 28
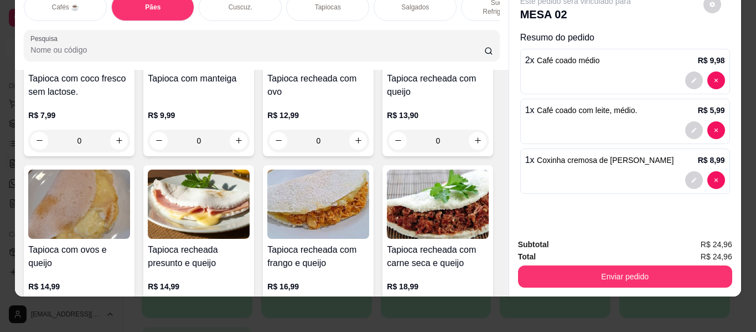
scroll to position [2611, 0]
type input "1"
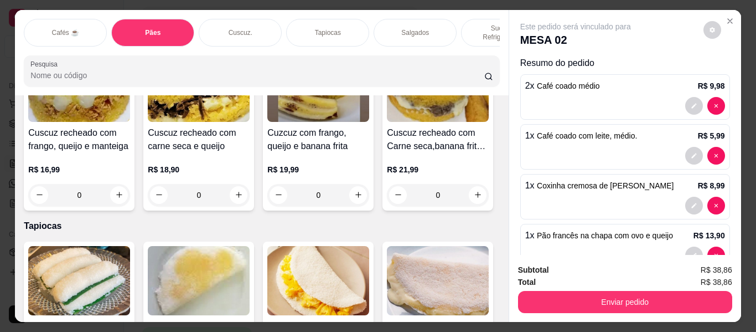
scroll to position [2445, 0]
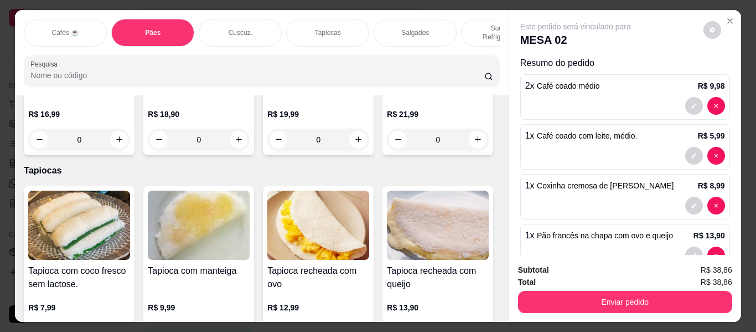
type input "1"
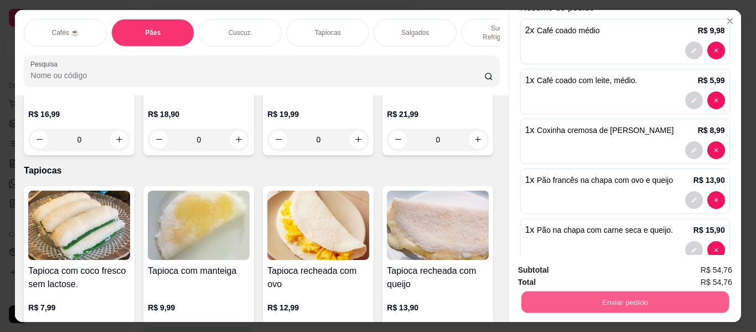
click at [638, 295] on button "Enviar pedido" at bounding box center [625, 302] width 208 height 22
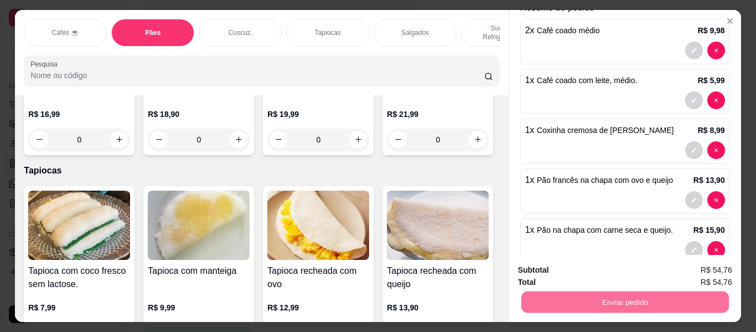
click at [692, 265] on button "Enviar pedido" at bounding box center [703, 270] width 63 height 21
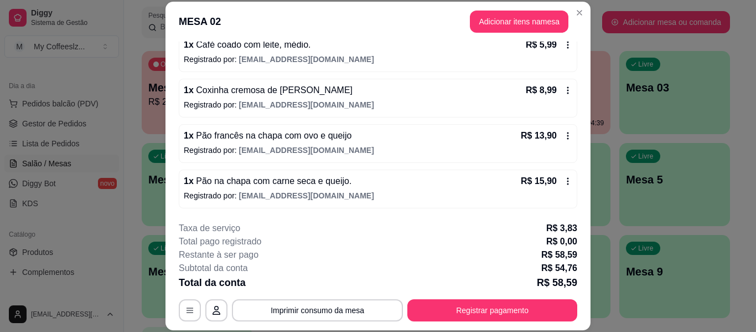
scroll to position [0, 0]
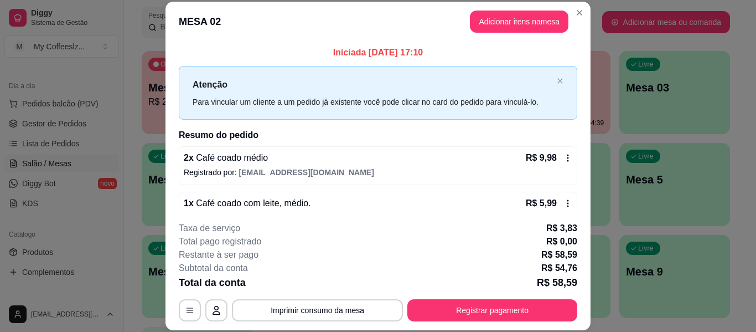
click at [346, 142] on h2 "Resumo do pedido" at bounding box center [378, 134] width 399 height 13
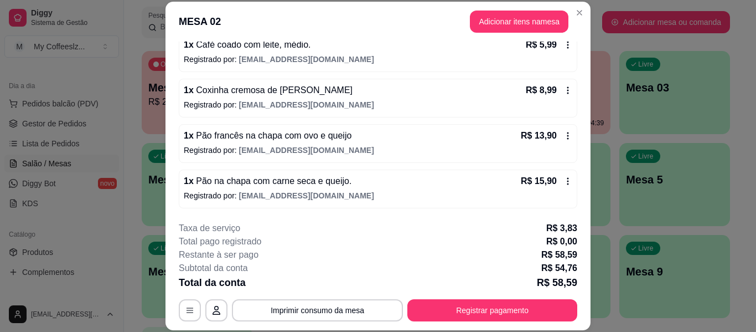
scroll to position [34, 0]
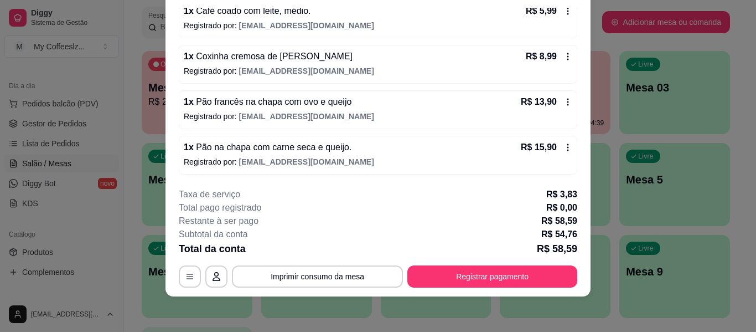
click at [382, 190] on div "Taxa de serviço R$ 3,83" at bounding box center [378, 194] width 399 height 13
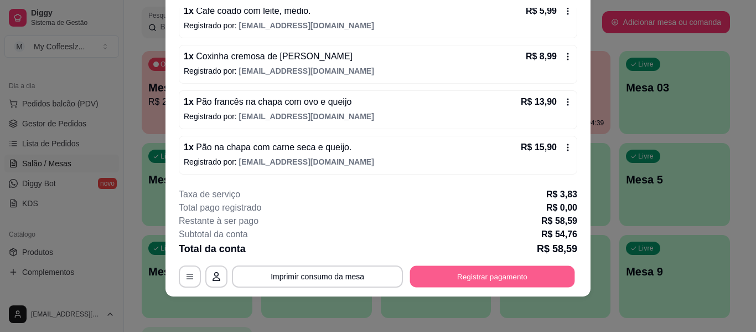
click at [459, 276] on button "Registrar pagamento" at bounding box center [492, 277] width 165 height 22
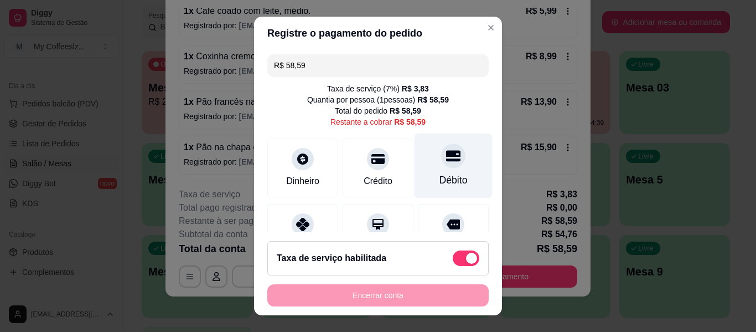
click at [446, 156] on div at bounding box center [453, 155] width 24 height 24
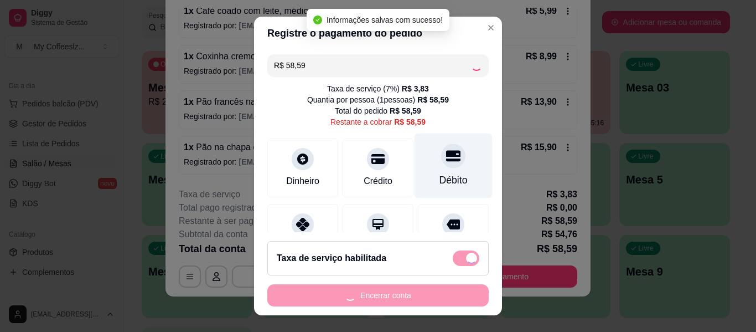
type input "R$ 0,00"
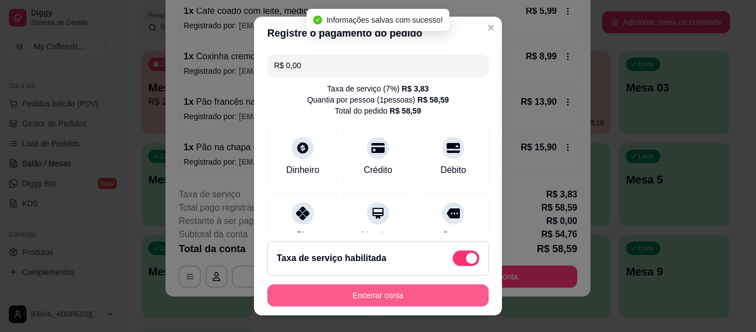
click at [365, 291] on button "Encerrar conta" at bounding box center [377, 295] width 221 height 22
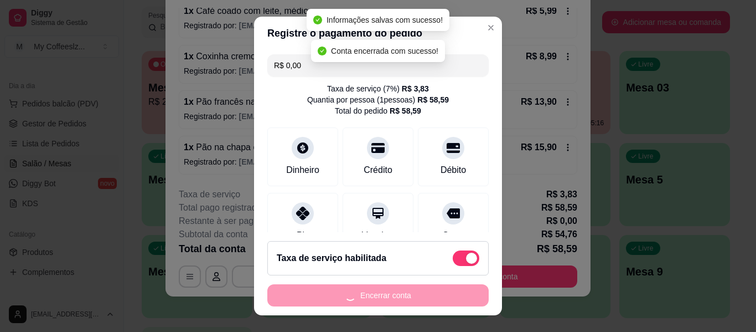
scroll to position [0, 0]
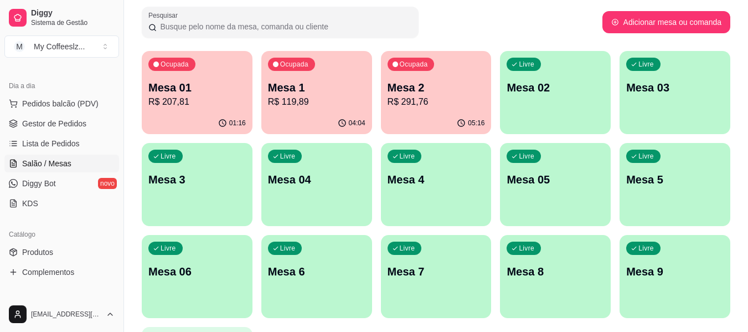
click at [552, 74] on div "Livre Mesa 02" at bounding box center [555, 86] width 111 height 70
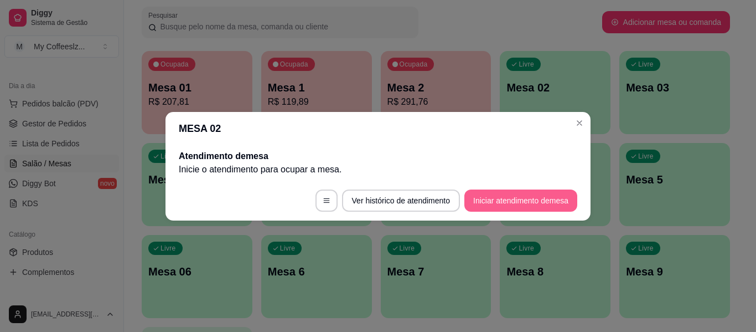
click at [523, 197] on button "Iniciar atendimento de mesa" at bounding box center [521, 200] width 113 height 22
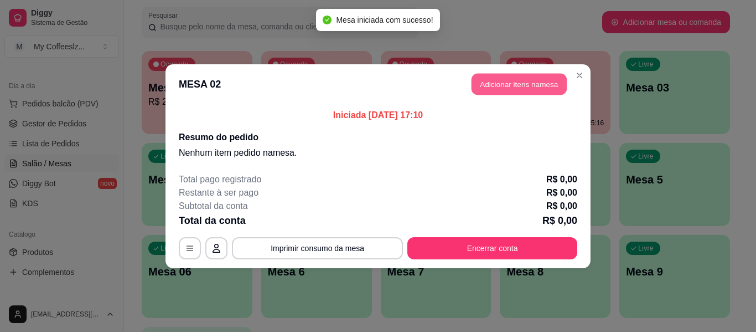
click at [515, 76] on button "Adicionar itens na mesa" at bounding box center [519, 84] width 95 height 22
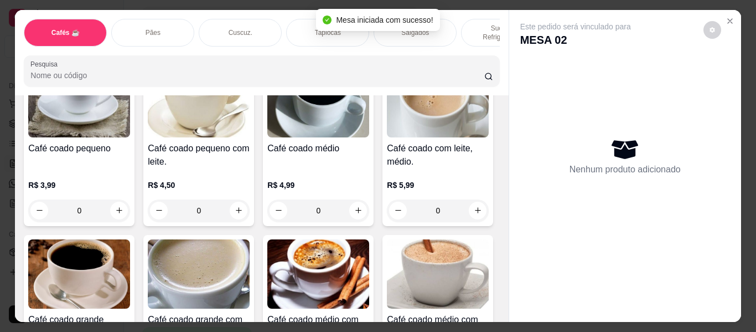
scroll to position [111, 0]
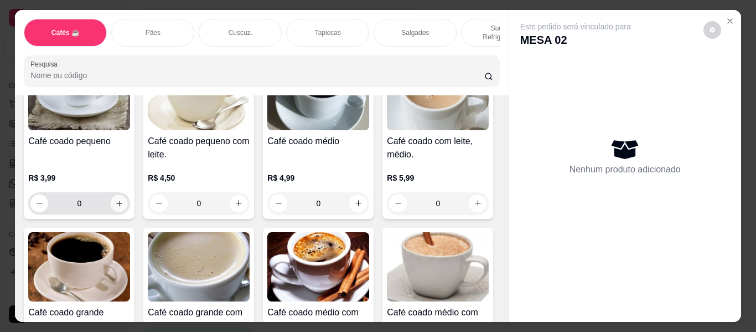
click at [115, 199] on icon "increase-product-quantity" at bounding box center [119, 203] width 8 height 8
type input "1"
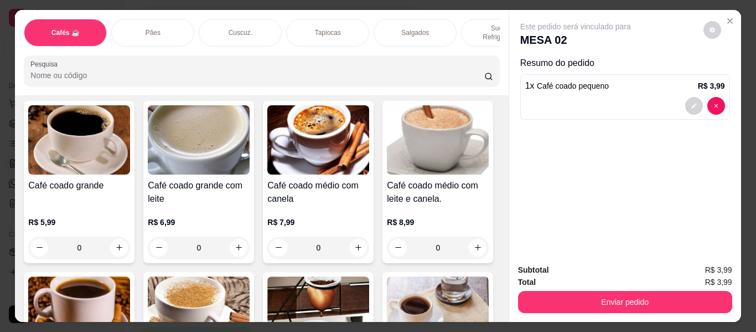
scroll to position [111, 0]
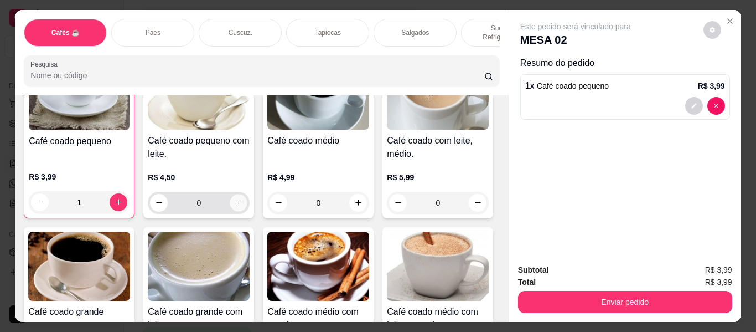
click at [235, 199] on icon "increase-product-quantity" at bounding box center [239, 203] width 8 height 8
type input "1"
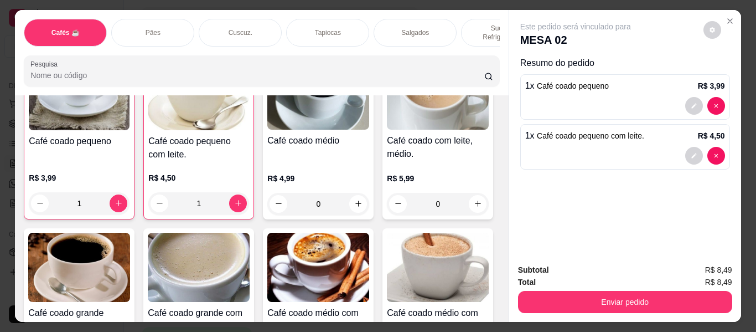
click at [316, 28] on p "Tapiocas" at bounding box center [328, 32] width 26 height 9
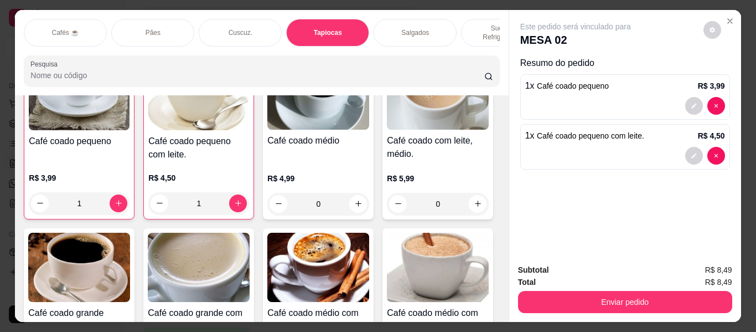
scroll to position [30, 0]
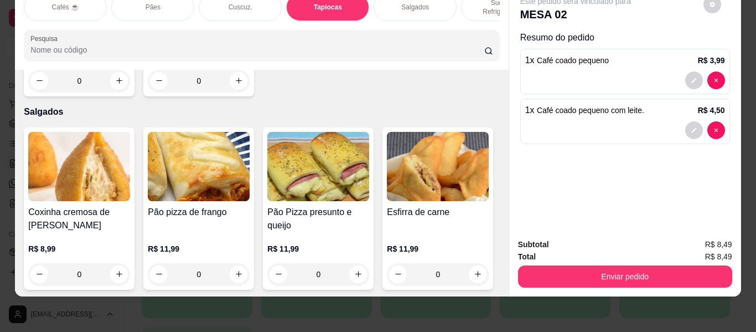
type input "2"
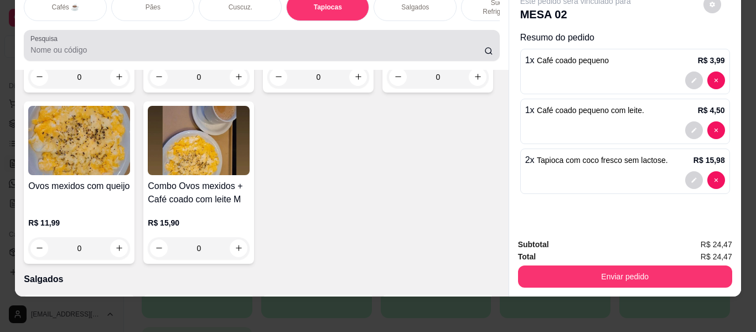
scroll to position [0, 0]
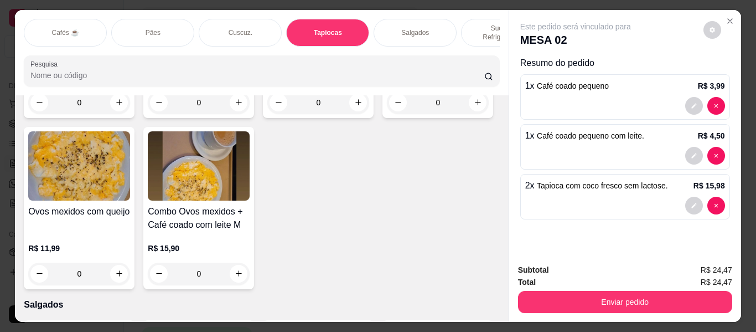
click at [472, 24] on p "Sucos e Refrigerantes" at bounding box center [503, 33] width 64 height 18
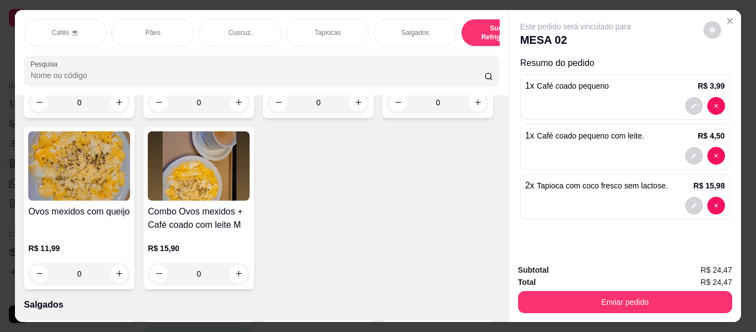
scroll to position [30, 0]
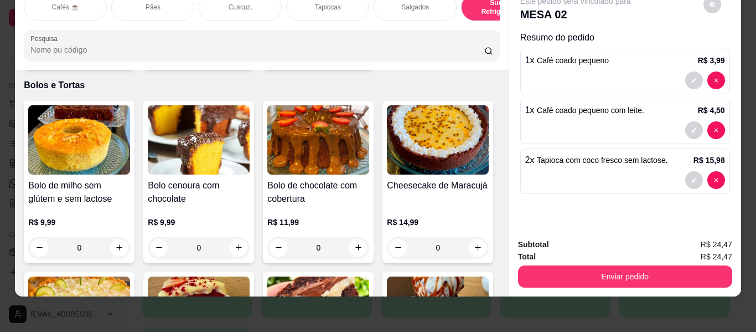
type input "1"
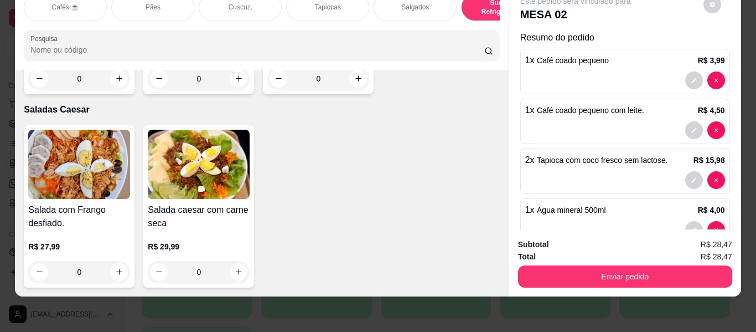
scroll to position [6601, 0]
type input "1"
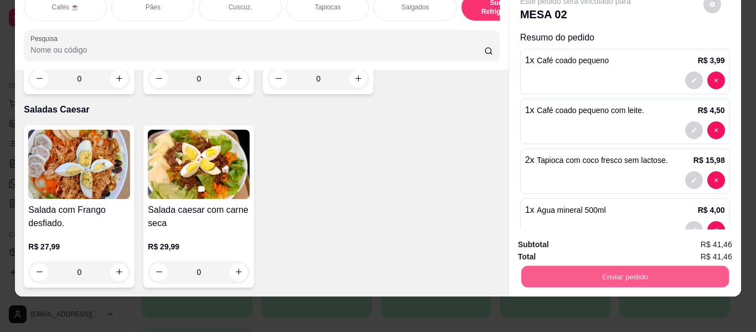
click at [565, 266] on button "Enviar pedido" at bounding box center [625, 277] width 208 height 22
click at [704, 239] on button "Enviar pedido" at bounding box center [703, 240] width 61 height 20
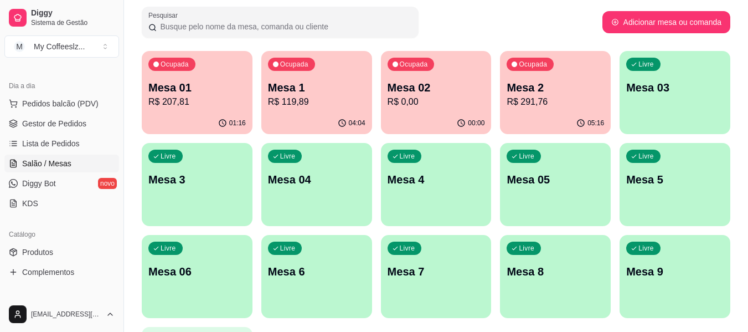
click at [694, 111] on div "Livre Mesa 03" at bounding box center [675, 86] width 111 height 70
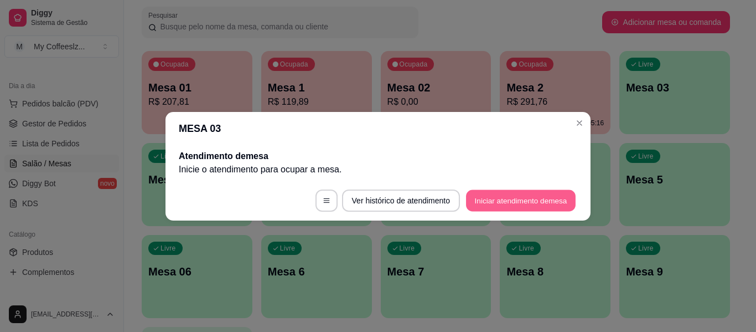
click at [502, 194] on button "Iniciar atendimento de mesa" at bounding box center [521, 200] width 110 height 22
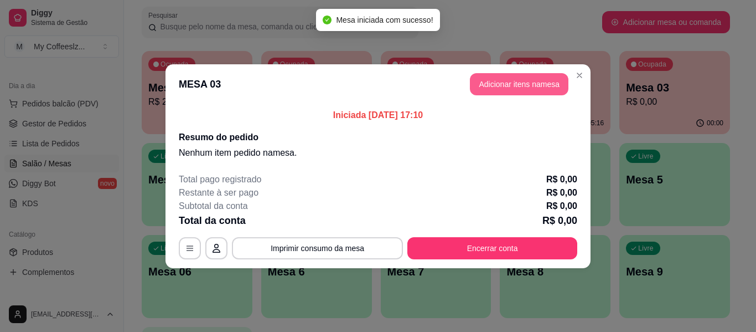
click at [496, 82] on button "Adicionar itens na mesa" at bounding box center [519, 84] width 99 height 22
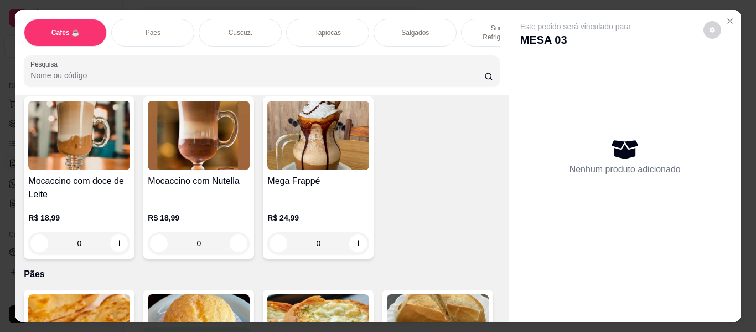
scroll to position [1661, 0]
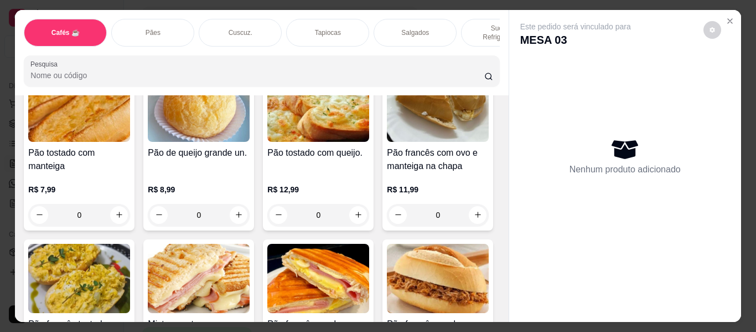
type input "1"
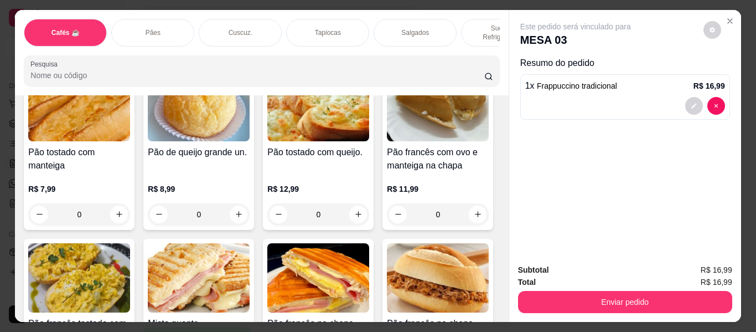
click at [476, 24] on p "Sucos e Refrigerantes" at bounding box center [503, 33] width 64 height 18
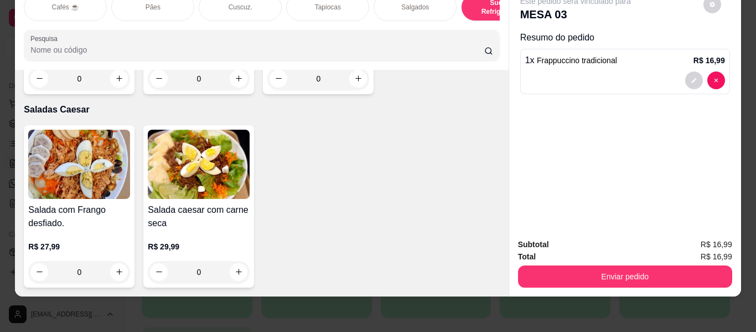
scroll to position [6709, 0]
type input "1"
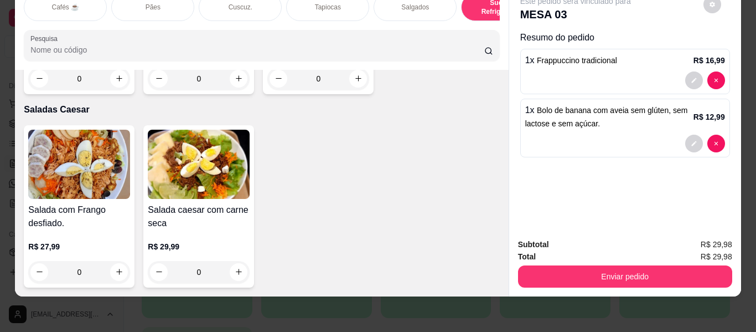
scroll to position [0, 0]
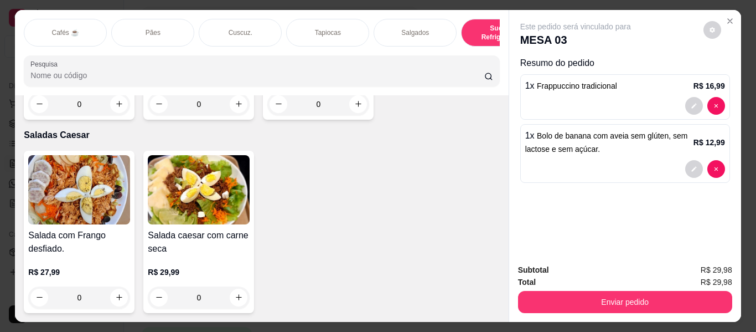
click at [479, 27] on p "Sucos e Refrigerantes" at bounding box center [503, 33] width 64 height 18
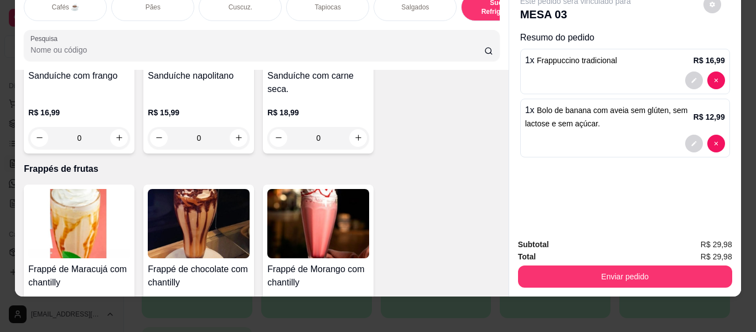
scroll to position [5602, 0]
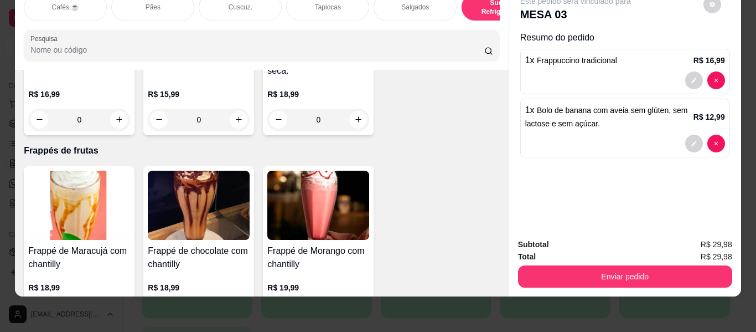
type input "1"
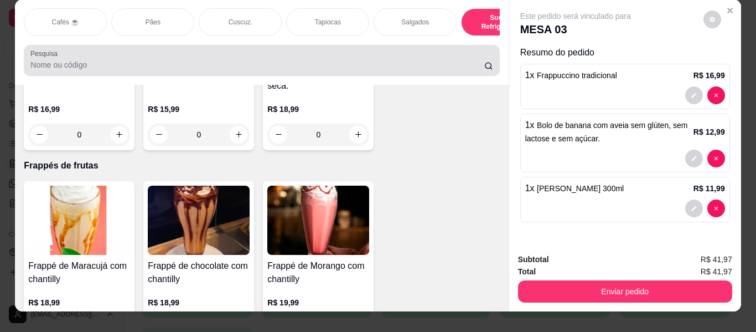
scroll to position [0, 0]
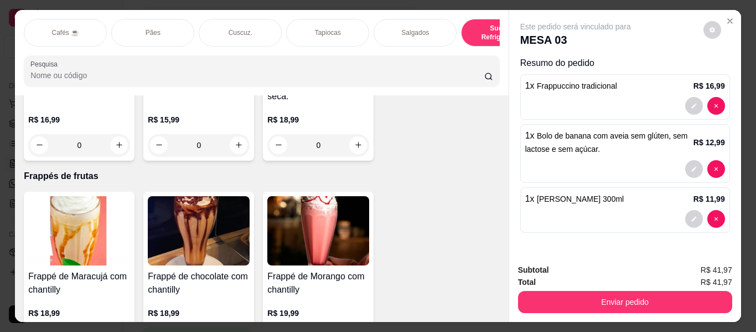
click at [306, 25] on div "Tapiocas" at bounding box center [327, 33] width 83 height 28
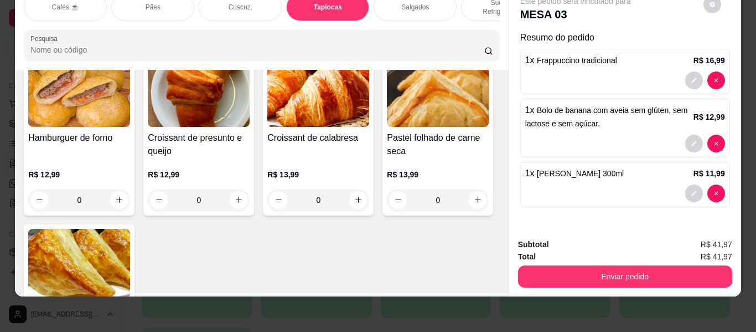
scroll to position [3575, 0]
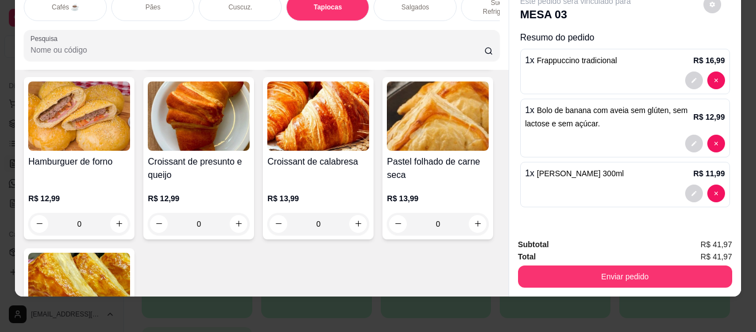
type input "1"
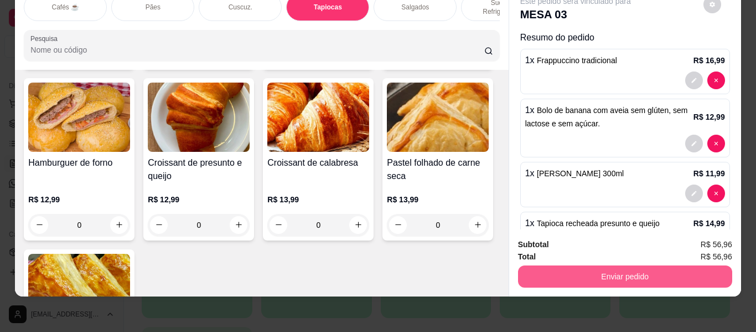
click at [589, 272] on button "Enviar pedido" at bounding box center [625, 276] width 214 height 22
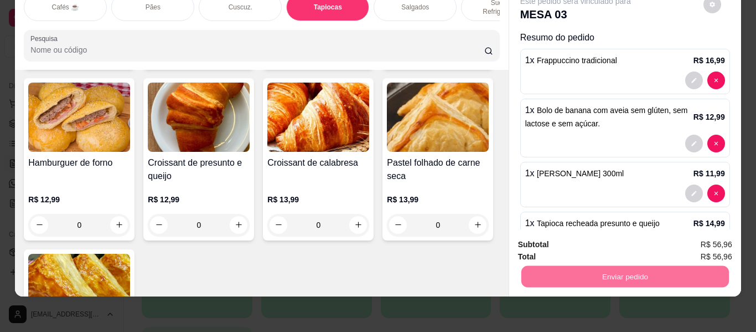
click at [709, 249] on button "Enviar pedido" at bounding box center [703, 244] width 63 height 21
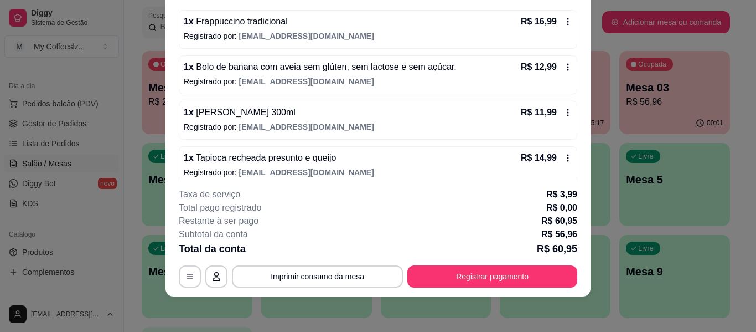
scroll to position [113, 0]
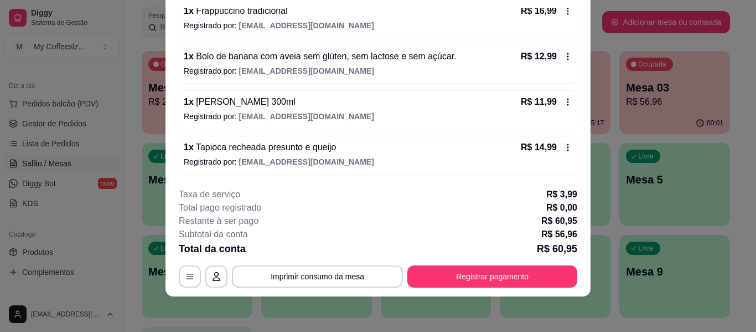
click at [286, 132] on div "1 x Frappuccino tradicional R$ 16,99 Registrado por: [EMAIL_ADDRESS][DOMAIN_NAM…" at bounding box center [378, 86] width 399 height 175
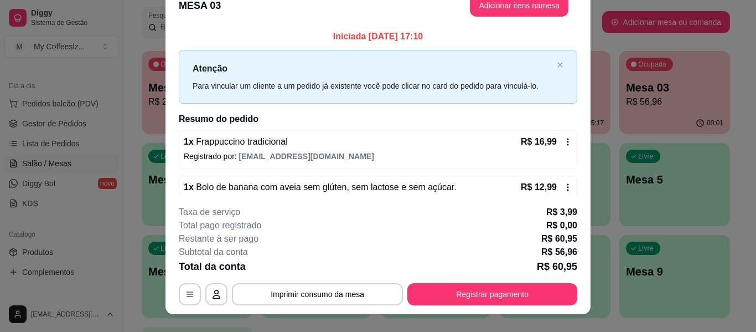
scroll to position [0, 0]
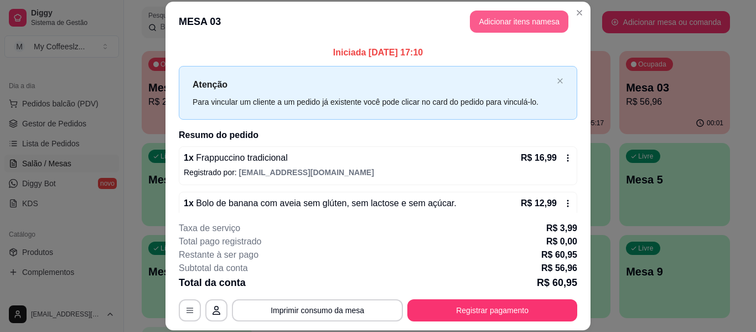
click at [520, 19] on button "Adicionar itens na mesa" at bounding box center [519, 22] width 99 height 22
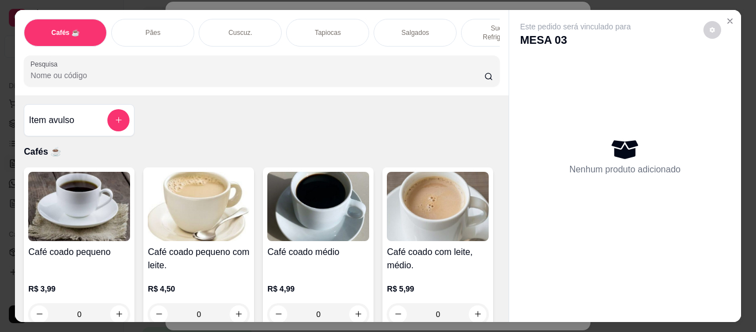
click at [159, 19] on div "Pães" at bounding box center [152, 33] width 83 height 28
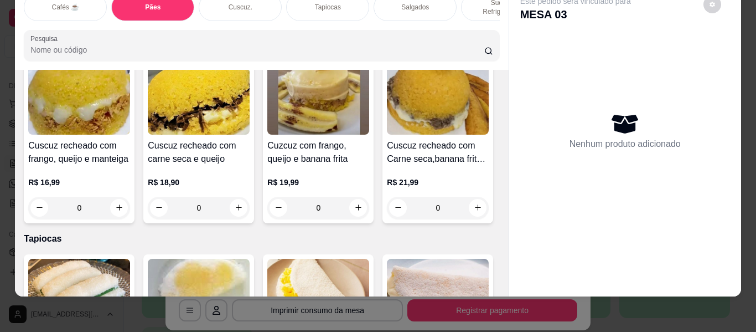
scroll to position [2333, 0]
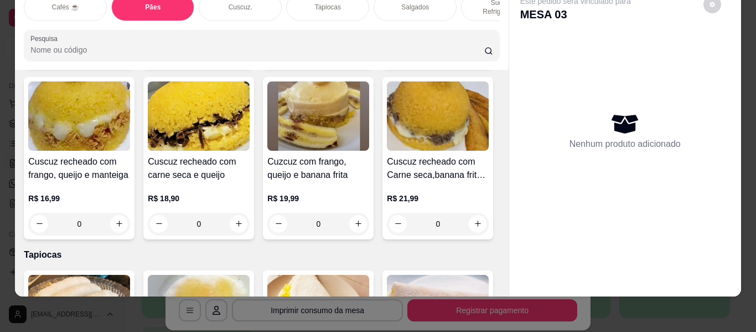
type input "1"
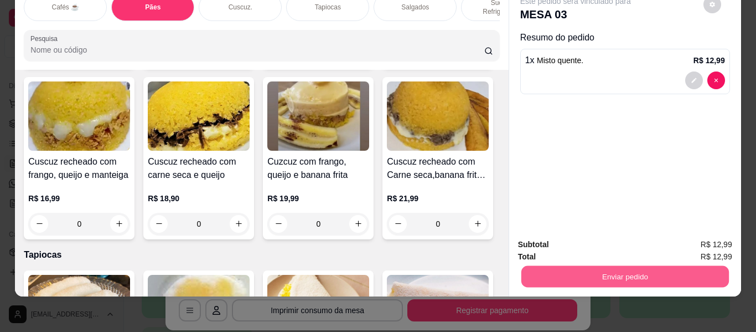
click at [590, 272] on button "Enviar pedido" at bounding box center [625, 277] width 208 height 22
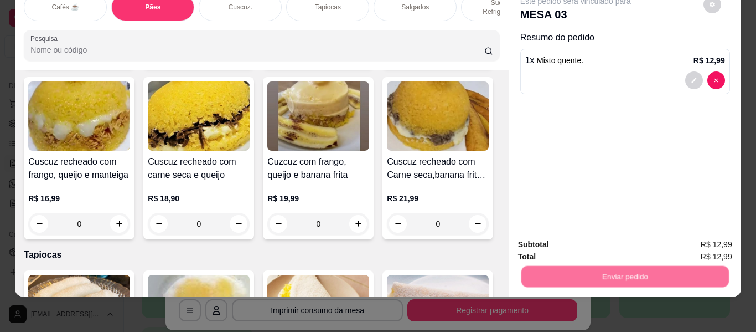
click at [720, 238] on button "Enviar pedido" at bounding box center [703, 240] width 61 height 20
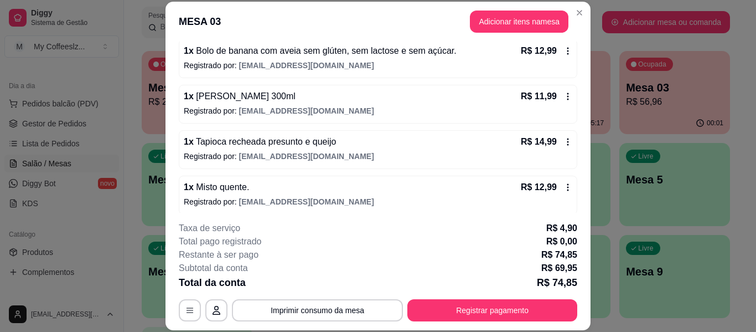
scroll to position [158, 0]
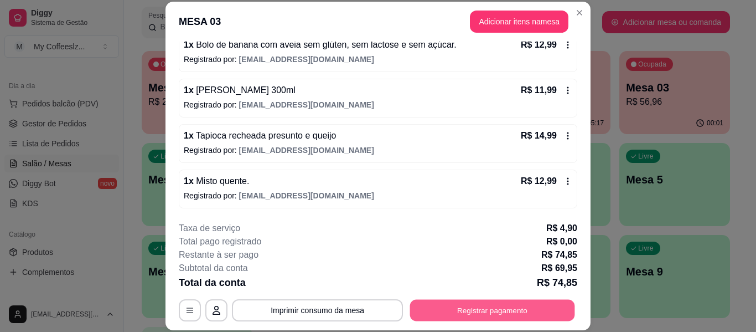
click at [418, 312] on button "Registrar pagamento" at bounding box center [492, 311] width 165 height 22
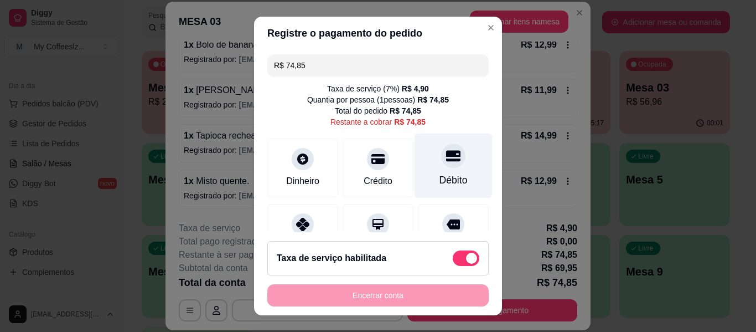
click at [440, 174] on div "Débito" at bounding box center [454, 180] width 28 height 14
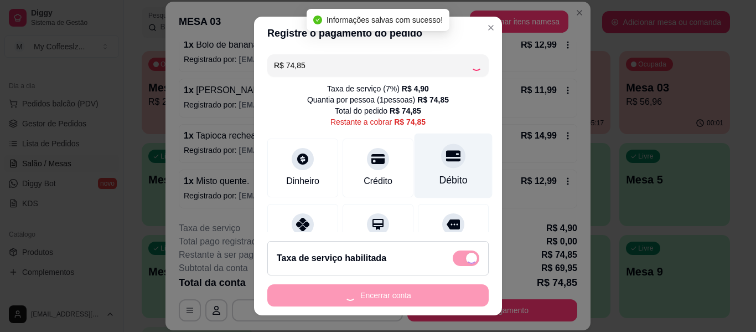
type input "R$ 0,00"
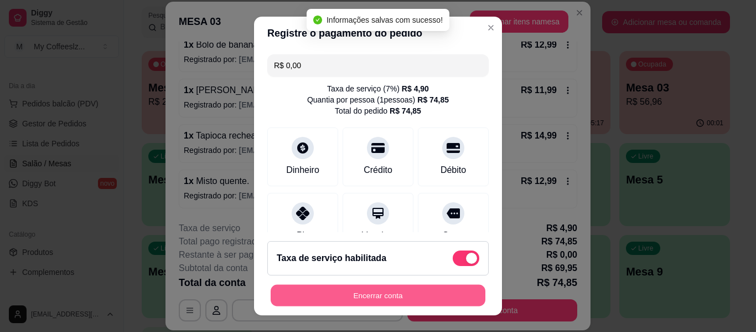
click at [385, 292] on button "Encerrar conta" at bounding box center [378, 296] width 215 height 22
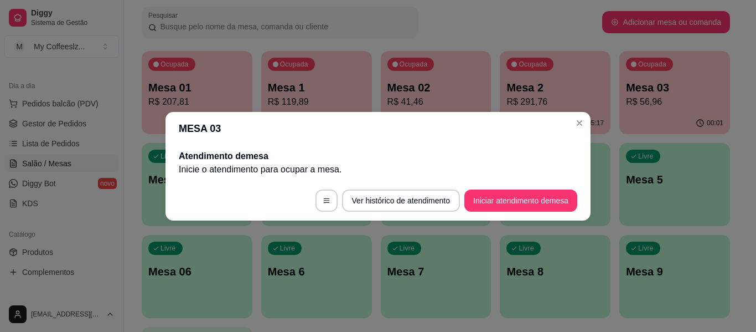
scroll to position [0, 0]
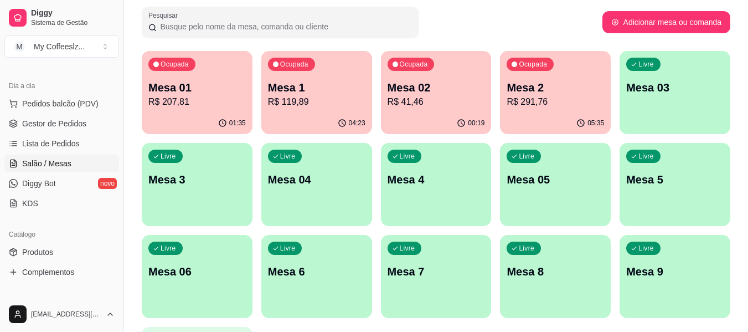
click at [421, 105] on p "R$ 41,46" at bounding box center [436, 101] width 97 height 13
click at [653, 118] on div "Livre Mesa 03" at bounding box center [675, 86] width 111 height 70
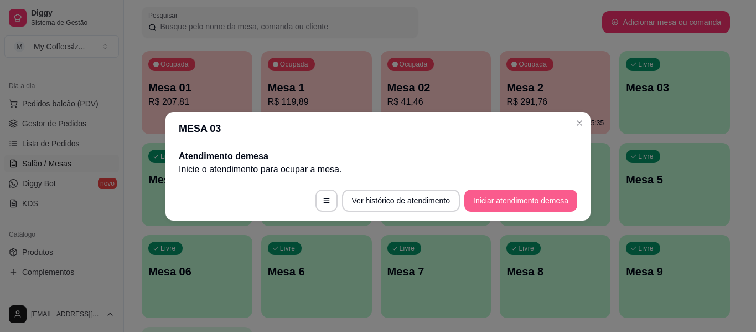
click at [522, 193] on button "Iniciar atendimento de mesa" at bounding box center [521, 200] width 113 height 22
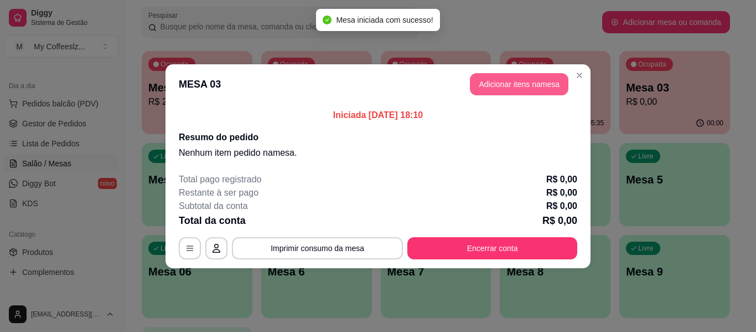
click at [541, 88] on button "Adicionar itens na mesa" at bounding box center [519, 84] width 99 height 22
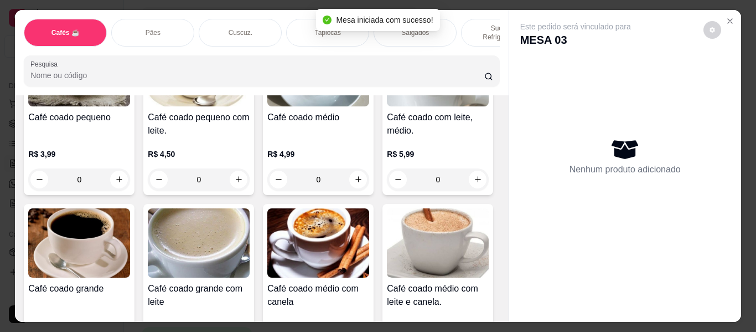
scroll to position [221, 0]
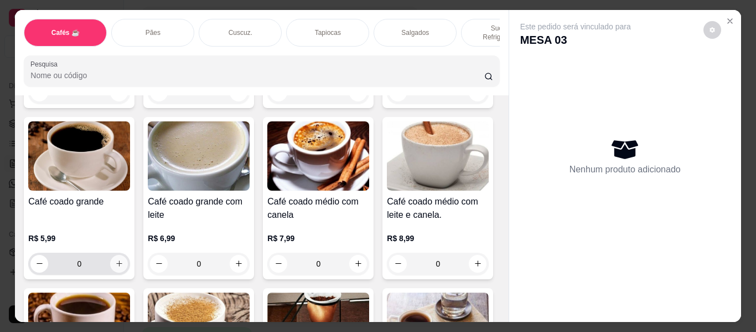
click at [123, 260] on icon "increase-product-quantity" at bounding box center [119, 263] width 8 height 8
type input "1"
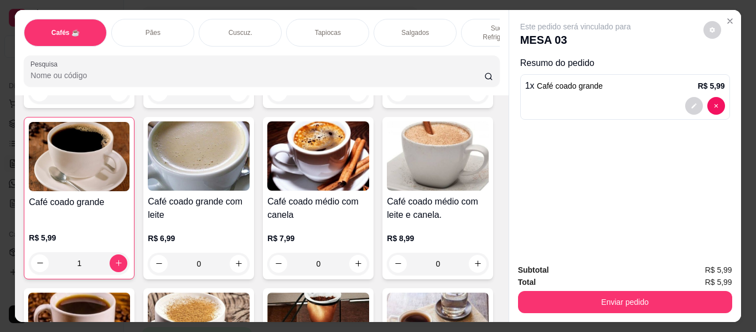
click at [351, 19] on div "Tapiocas" at bounding box center [327, 33] width 83 height 28
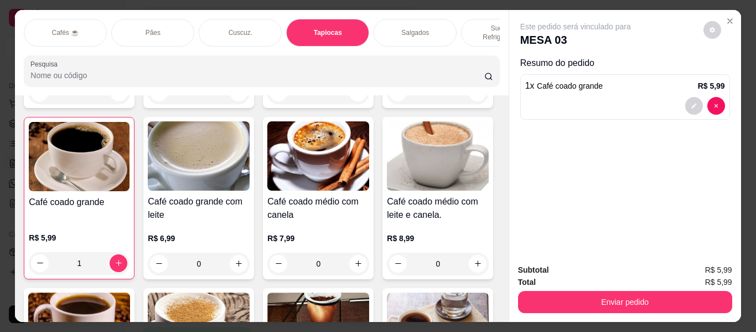
scroll to position [30, 0]
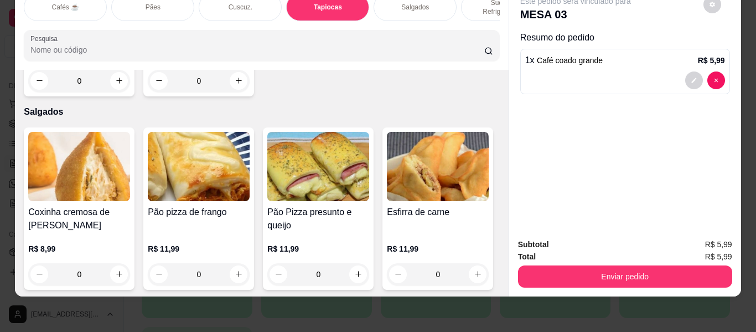
type input "1"
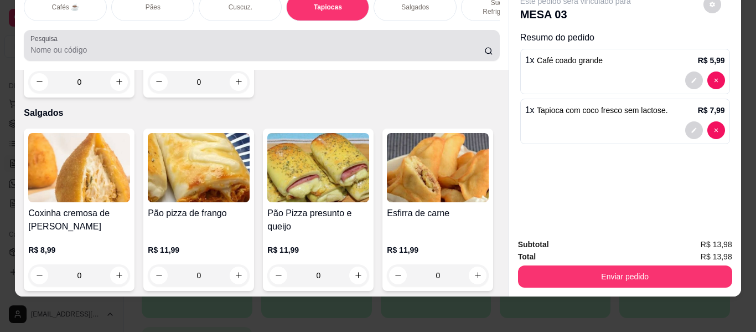
scroll to position [0, 0]
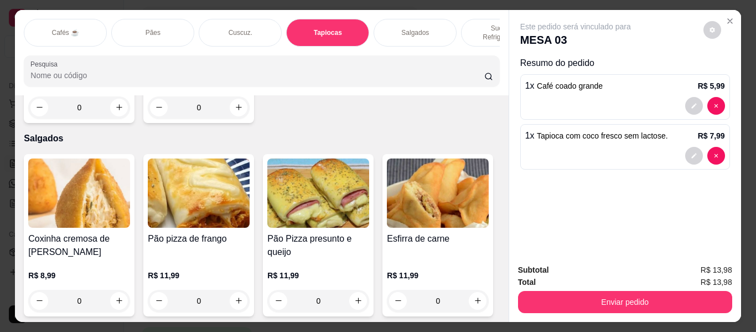
drag, startPoint x: 426, startPoint y: 18, endPoint x: 385, endPoint y: 50, distance: 52.5
click at [426, 19] on div "Salgados" at bounding box center [415, 33] width 83 height 28
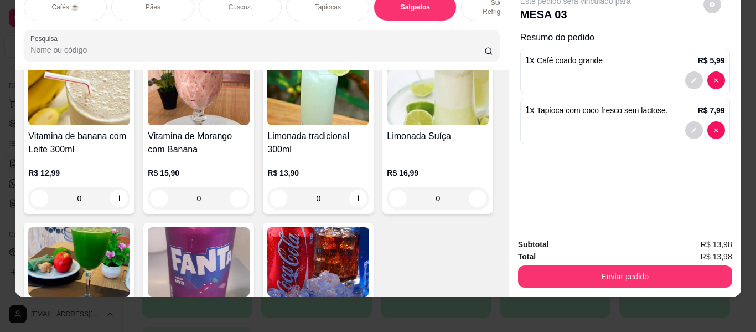
scroll to position [4625, 0]
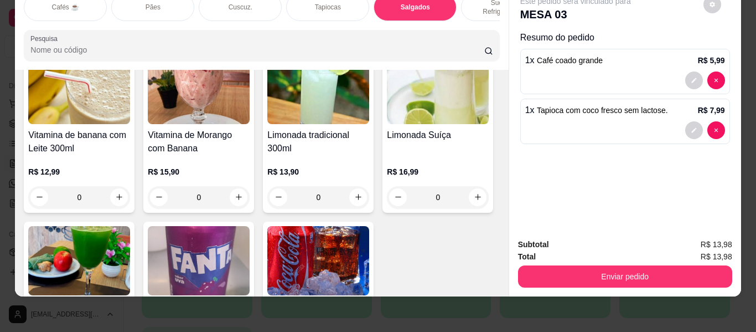
type input "1"
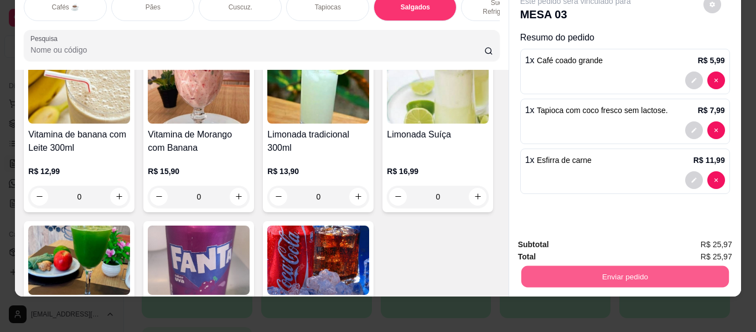
click at [571, 266] on button "Enviar pedido" at bounding box center [625, 277] width 208 height 22
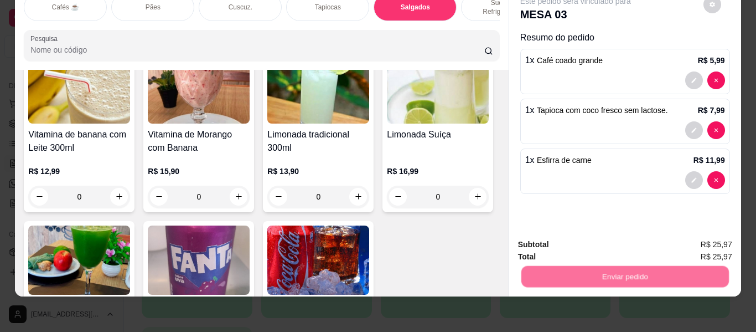
click at [728, 238] on button "Enviar pedido" at bounding box center [703, 240] width 63 height 21
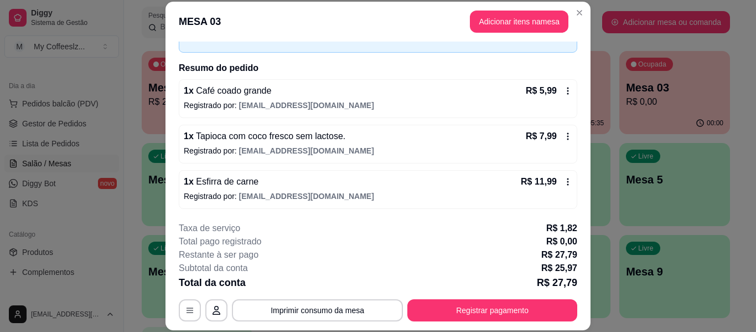
scroll to position [68, 0]
click at [403, 151] on p "Registrado por: [EMAIL_ADDRESS][DOMAIN_NAME]" at bounding box center [378, 150] width 389 height 11
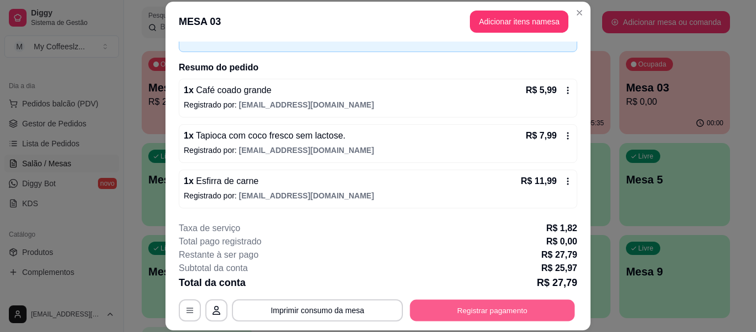
click at [453, 301] on button "Registrar pagamento" at bounding box center [492, 311] width 165 height 22
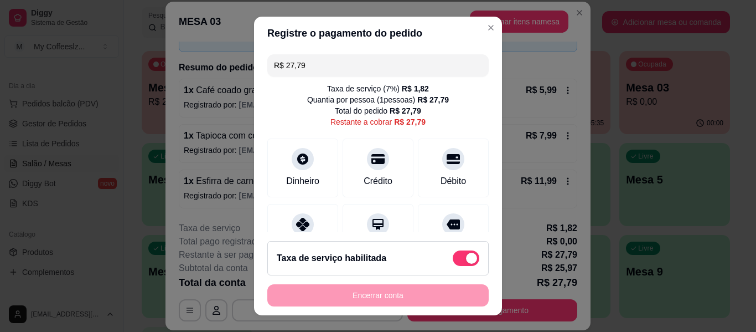
click at [430, 125] on div "Taxa de serviço ( 7 %) R$ 1,82 Quantia por pessoa ( 1 pessoas) R$ 27,79 Total d…" at bounding box center [377, 105] width 221 height 44
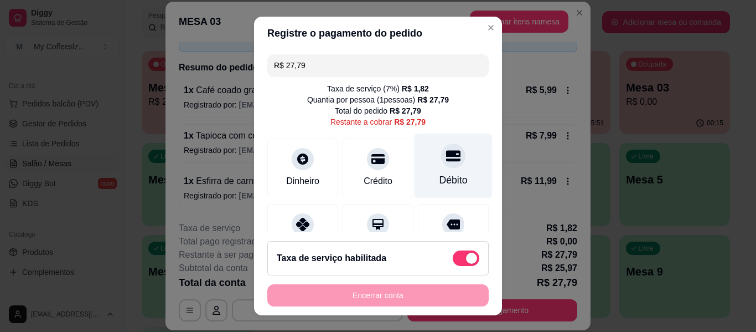
click at [445, 169] on div "Débito" at bounding box center [454, 165] width 78 height 65
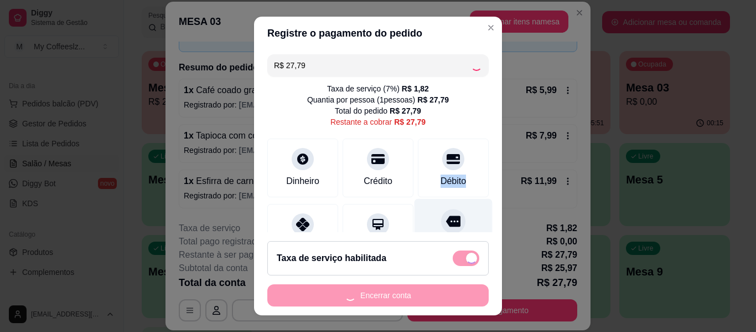
type input "R$ 0,00"
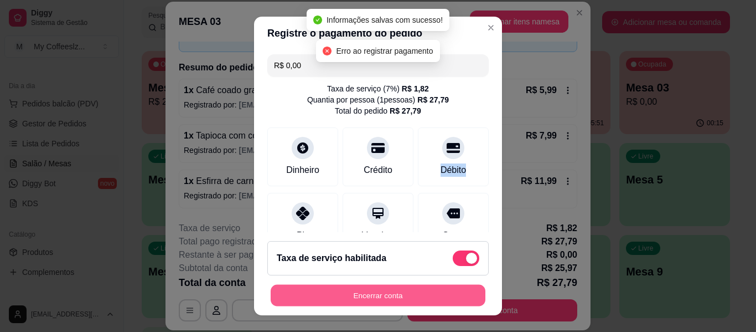
click at [369, 292] on button "Encerrar conta" at bounding box center [378, 296] width 215 height 22
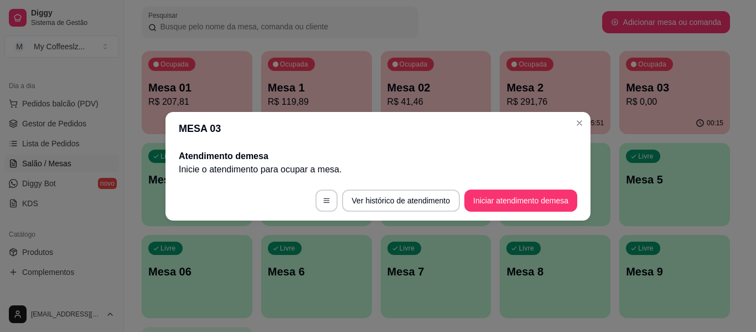
scroll to position [0, 0]
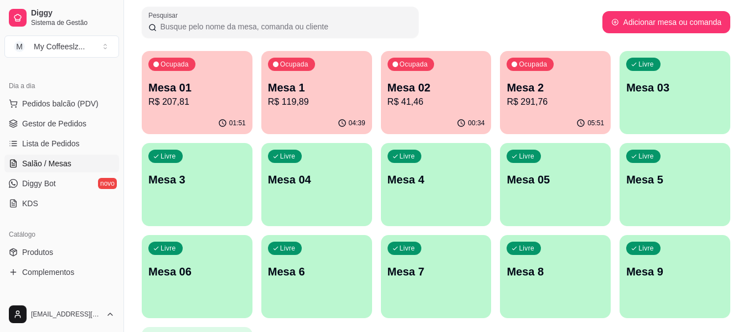
click at [457, 99] on p "R$ 41,46" at bounding box center [436, 101] width 97 height 13
click at [682, 105] on div "Livre Mesa 03" at bounding box center [675, 86] width 111 height 70
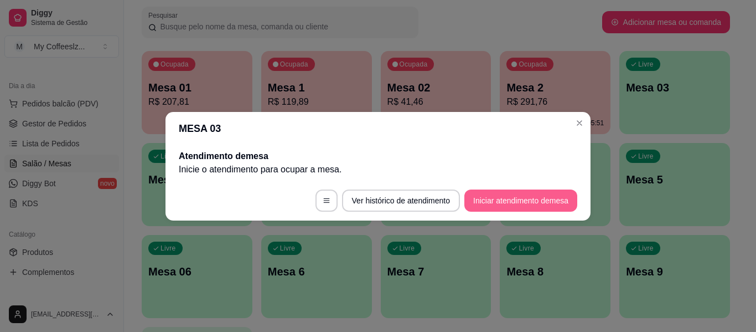
click at [492, 205] on button "Iniciar atendimento de mesa" at bounding box center [521, 200] width 113 height 22
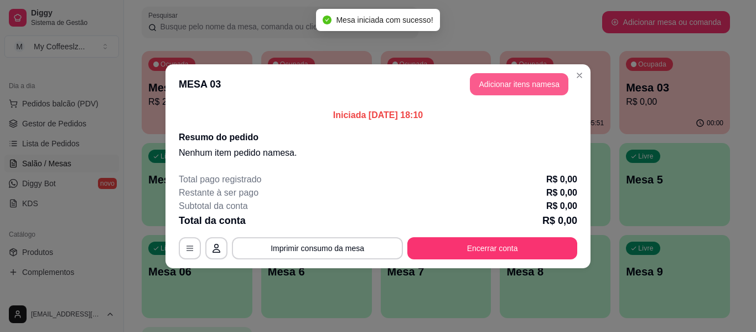
click at [512, 86] on button "Adicionar itens na mesa" at bounding box center [519, 84] width 99 height 22
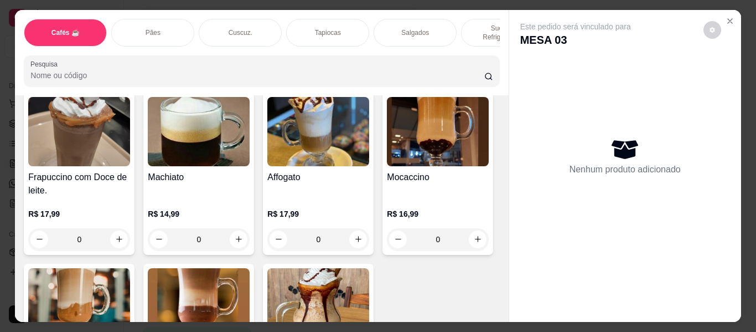
scroll to position [1273, 0]
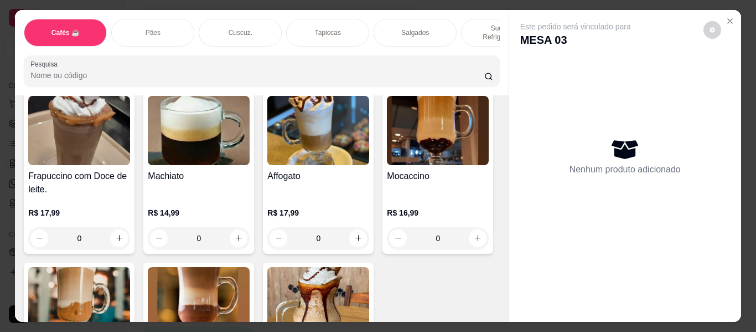
type input "1"
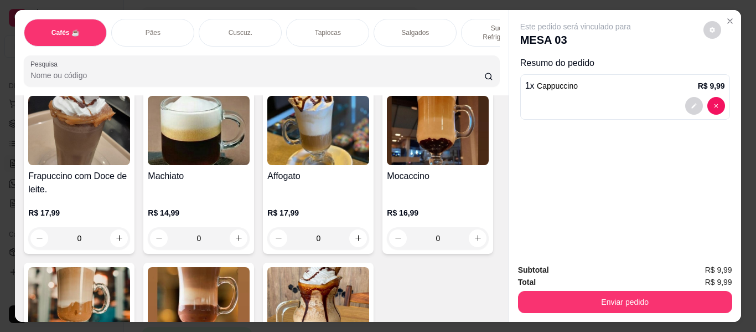
click at [482, 24] on p "Sucos e Refrigerantes" at bounding box center [503, 33] width 64 height 18
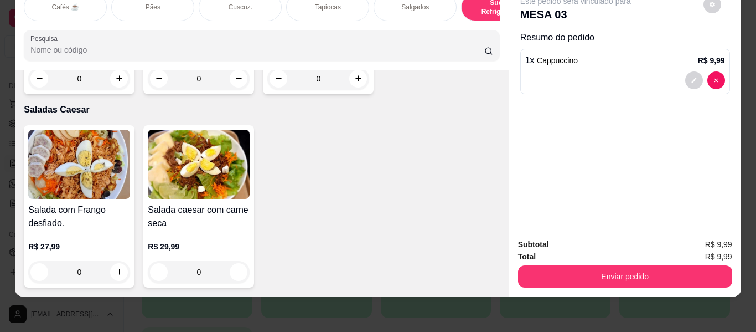
scroll to position [7318, 0]
type input "1"
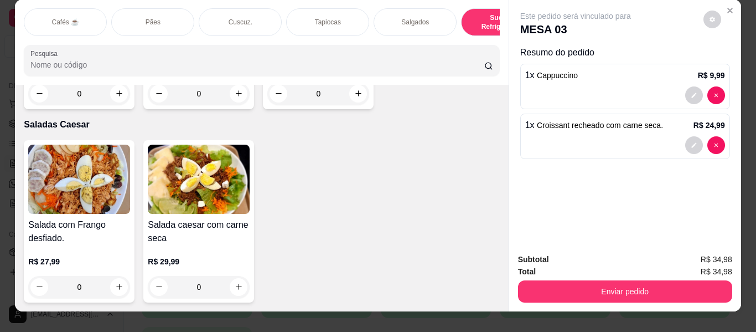
scroll to position [0, 0]
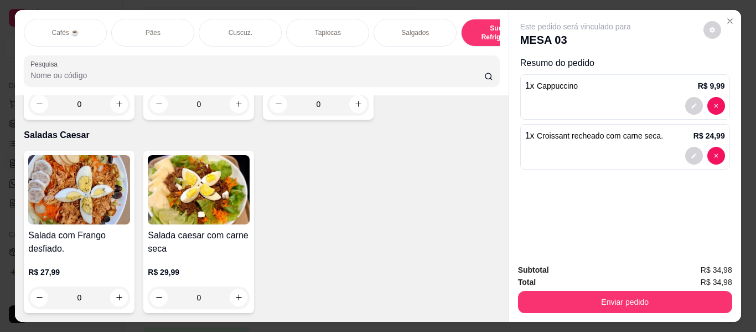
click at [484, 28] on p "Sucos e Refrigerantes" at bounding box center [503, 33] width 64 height 18
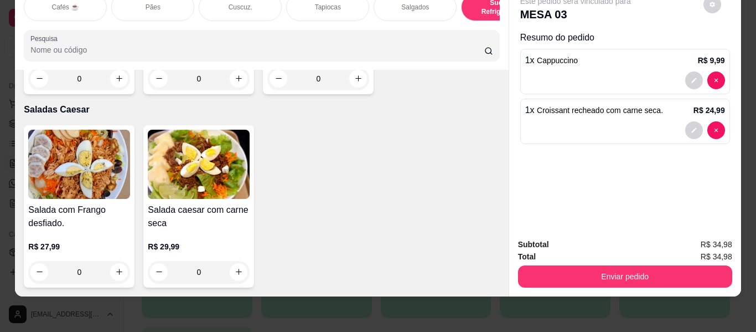
scroll to position [6709, 0]
type input "1"
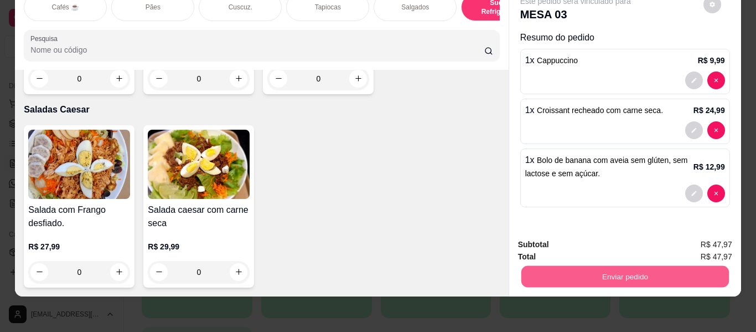
click at [607, 270] on button "Enviar pedido" at bounding box center [625, 277] width 208 height 22
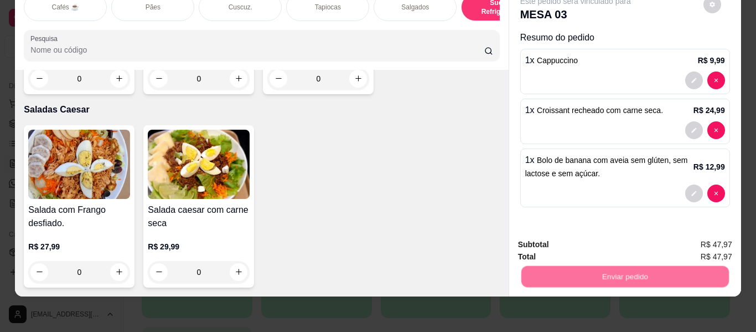
click at [689, 234] on button "Enviar pedido" at bounding box center [703, 240] width 63 height 21
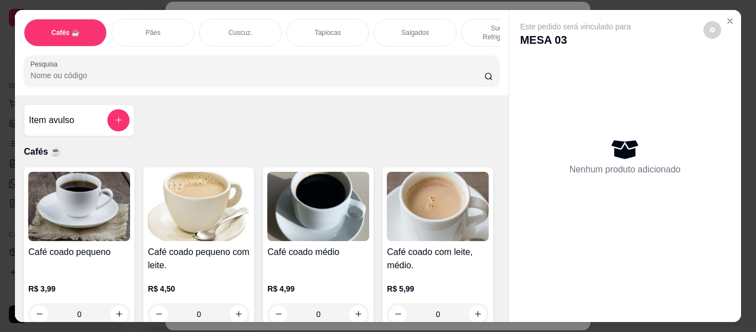
click at [171, 145] on p "Cafés ☕" at bounding box center [262, 151] width 476 height 13
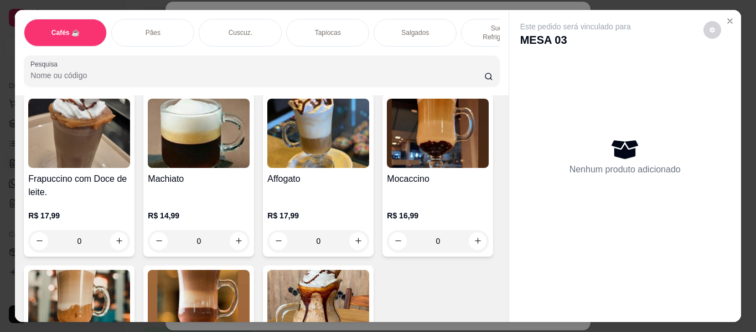
scroll to position [1273, 0]
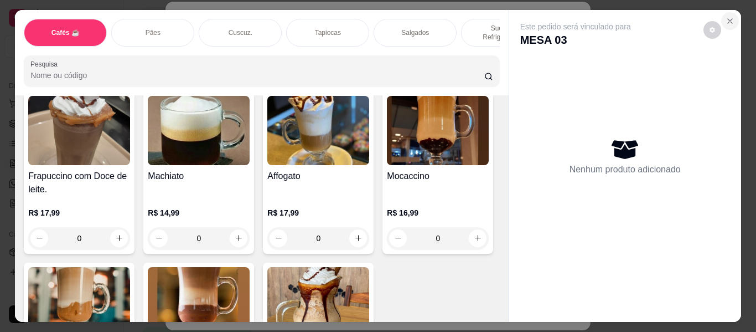
click at [724, 12] on button "Close" at bounding box center [730, 21] width 18 height 18
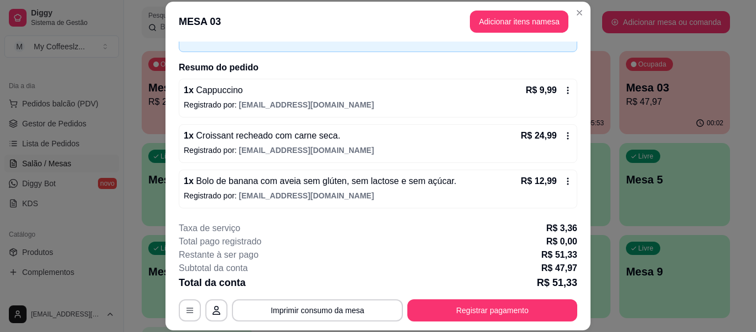
scroll to position [34, 0]
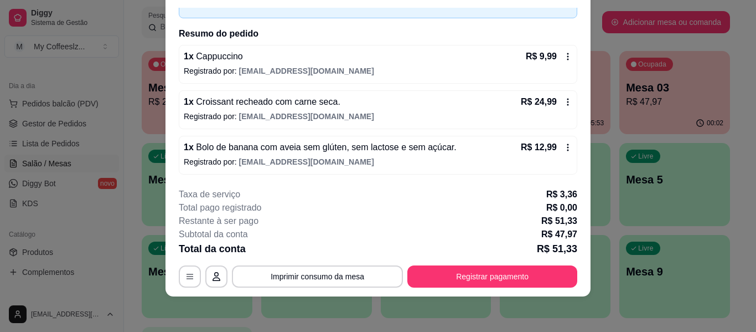
click at [411, 71] on p "Registrado por: [EMAIL_ADDRESS][DOMAIN_NAME]" at bounding box center [378, 70] width 389 height 11
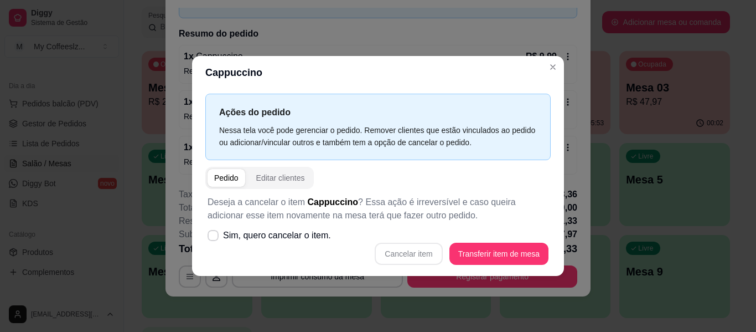
drag, startPoint x: 411, startPoint y: 71, endPoint x: 404, endPoint y: 80, distance: 11.4
click at [404, 80] on header "Cappuccino" at bounding box center [378, 72] width 372 height 33
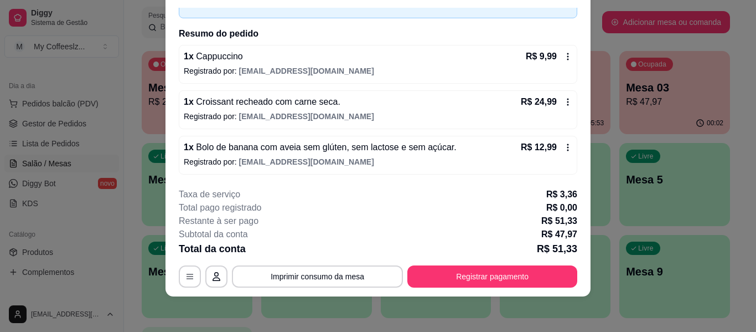
click at [362, 123] on div "1 x Croissant recheado com carne seca. R$ 24,99 Registrado por: [EMAIL_ADDRESS]…" at bounding box center [378, 109] width 399 height 39
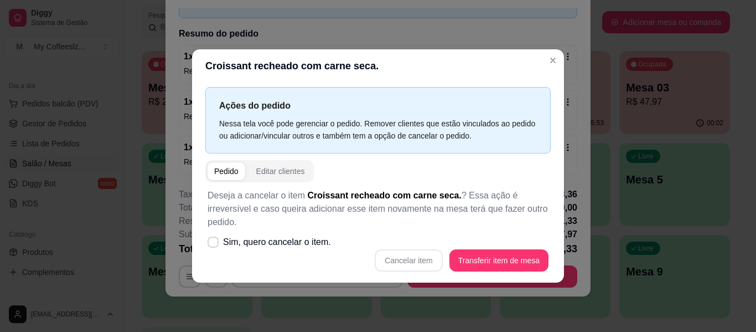
click at [380, 71] on header "Croissant recheado com carne seca." at bounding box center [378, 65] width 372 height 33
click at [383, 71] on header "Croissant recheado com carne seca." at bounding box center [378, 65] width 372 height 33
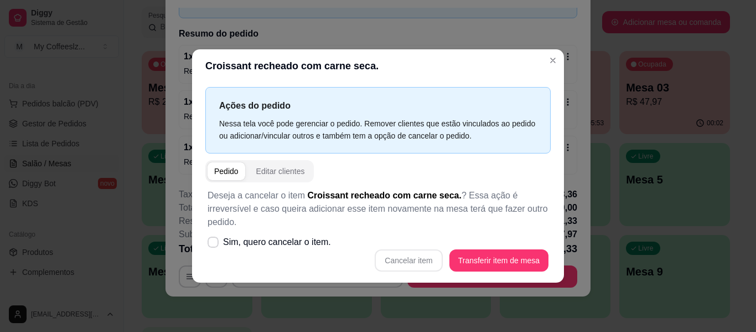
click at [383, 71] on header "Croissant recheado com carne seca." at bounding box center [378, 65] width 372 height 33
click at [353, 57] on header "Croissant recheado com carne seca." at bounding box center [378, 65] width 372 height 33
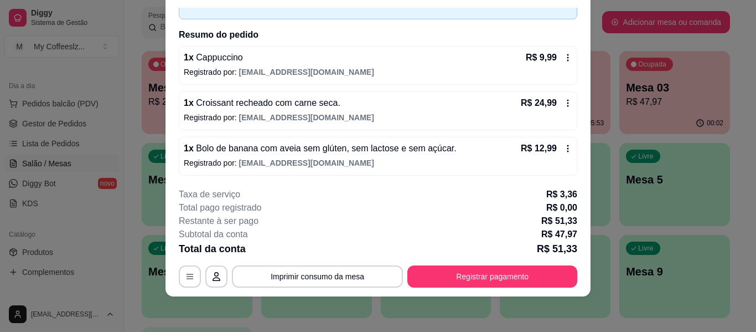
scroll to position [68, 0]
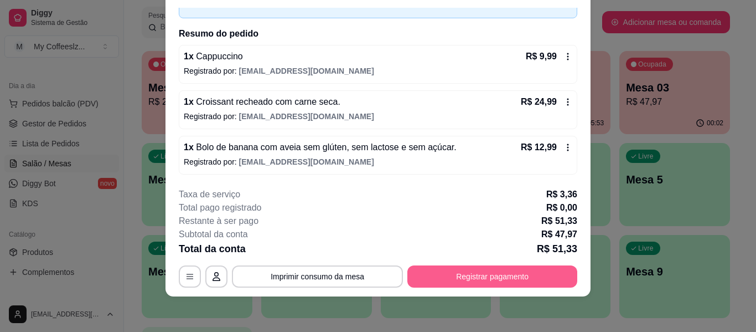
click at [431, 281] on button "Registrar pagamento" at bounding box center [492, 276] width 170 height 22
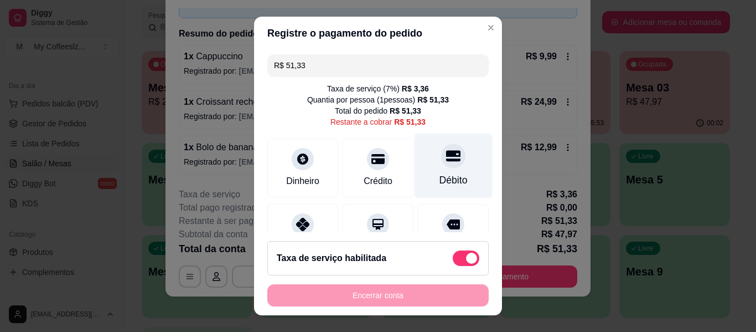
click at [450, 162] on div "Débito" at bounding box center [454, 165] width 78 height 65
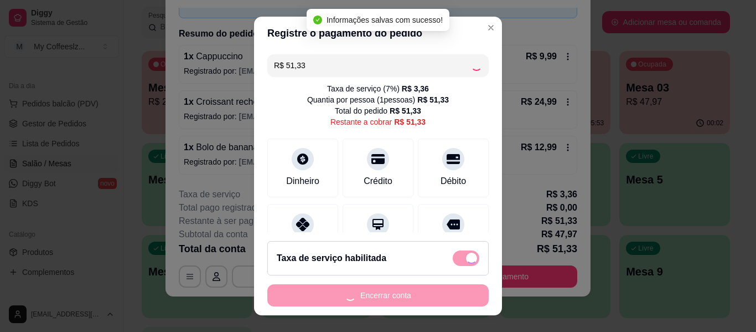
type input "R$ 0,00"
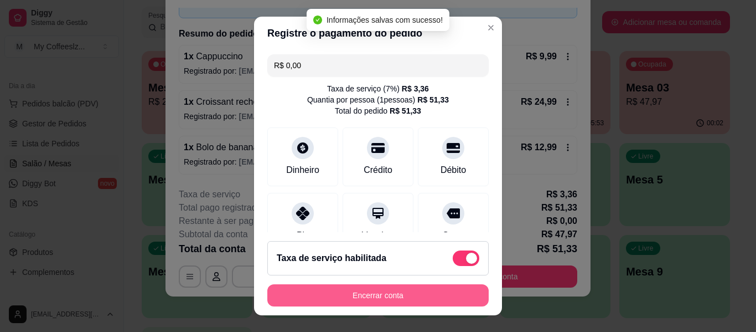
click at [376, 299] on button "Encerrar conta" at bounding box center [377, 295] width 221 height 22
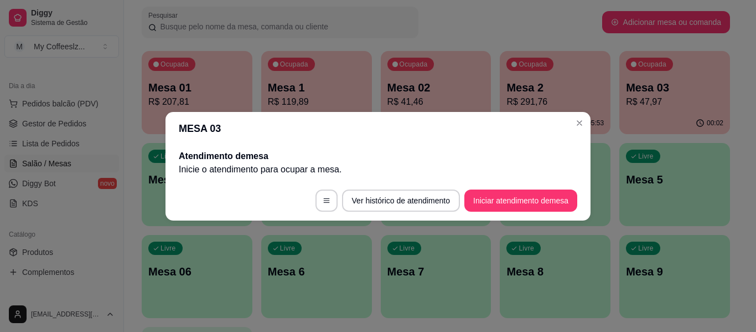
scroll to position [0, 0]
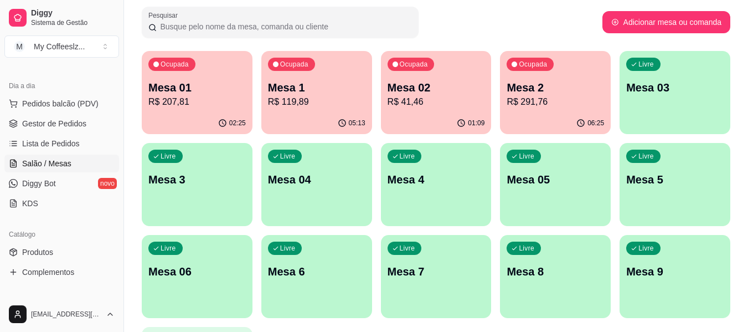
click at [426, 108] on p "R$ 41,46" at bounding box center [436, 101] width 97 height 13
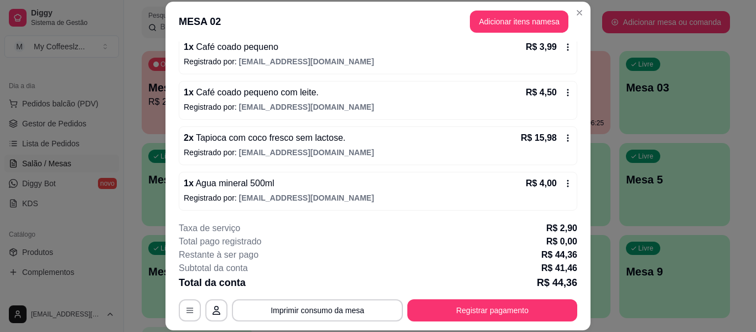
scroll to position [158, 0]
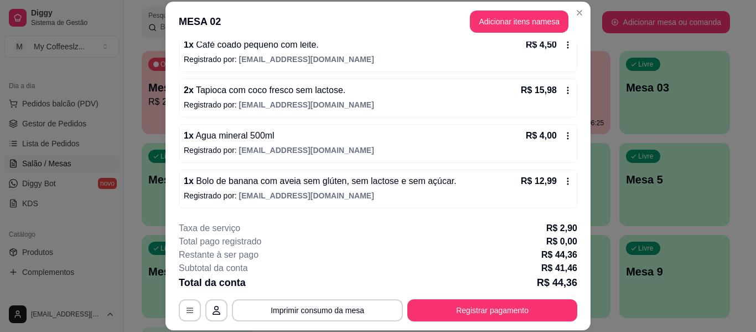
click at [349, 162] on div "1 x Agua mineral 500ml R$ 4,00 Registrado por: [EMAIL_ADDRESS][DOMAIN_NAME]" at bounding box center [378, 143] width 399 height 39
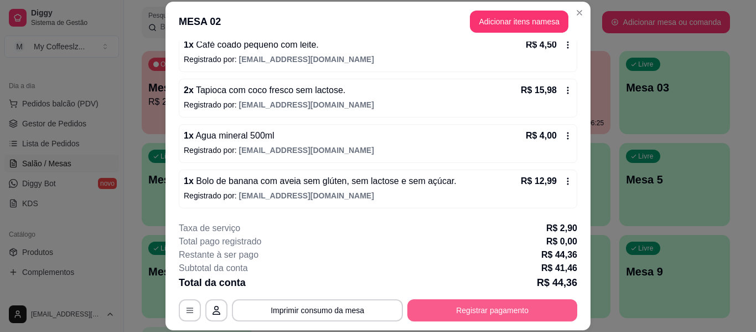
click at [465, 311] on button "Registrar pagamento" at bounding box center [492, 310] width 170 height 22
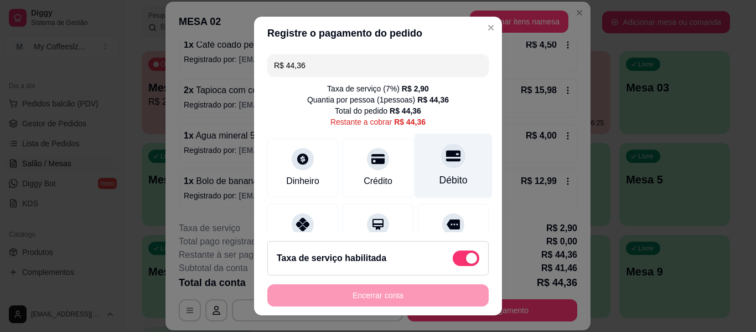
click at [446, 163] on icon at bounding box center [453, 155] width 14 height 14
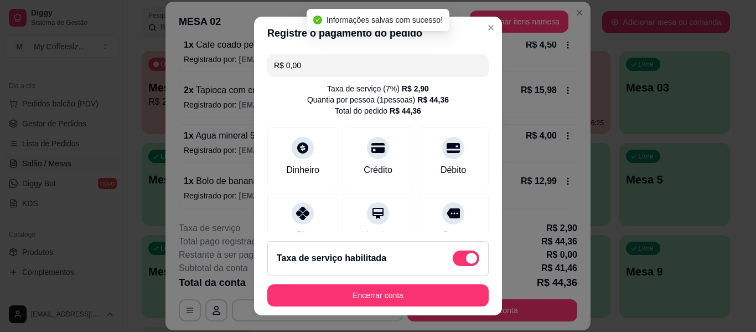
type input "R$ 0,00"
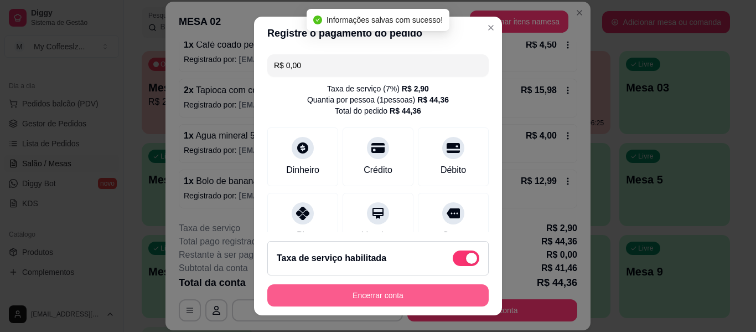
click at [363, 301] on button "Encerrar conta" at bounding box center [377, 295] width 221 height 22
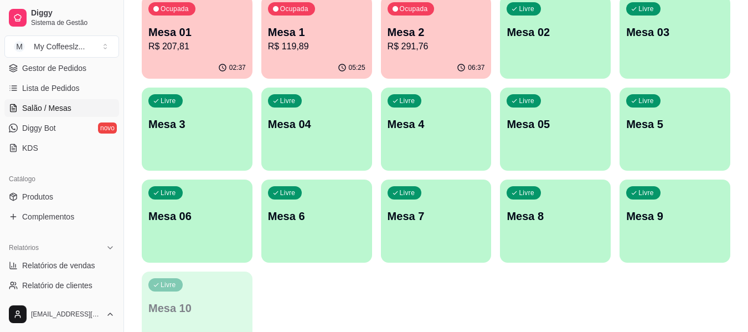
scroll to position [221, 0]
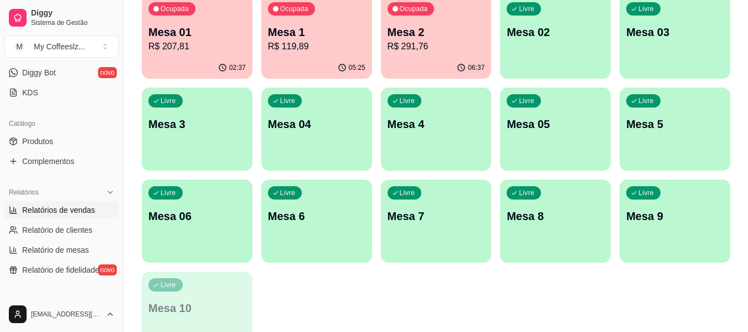
click at [50, 203] on link "Relatórios de vendas" at bounding box center [61, 210] width 115 height 18
select select "ALL"
select select "0"
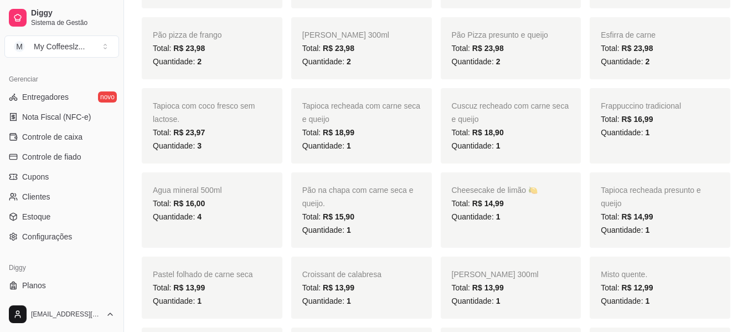
scroll to position [443, 0]
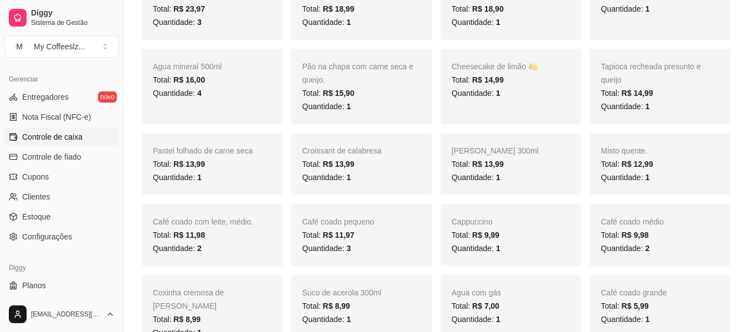
click at [71, 140] on span "Controle de caixa" at bounding box center [52, 136] width 60 height 11
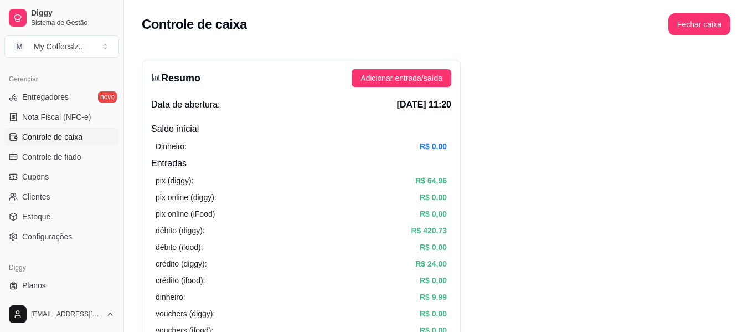
click at [698, 20] on button "Fechar caixa" at bounding box center [699, 25] width 60 height 22
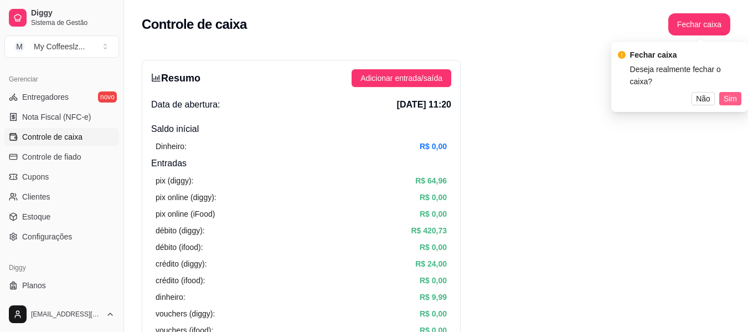
click at [730, 92] on span "Sim" at bounding box center [730, 98] width 13 height 12
